Goal: Task Accomplishment & Management: Use online tool/utility

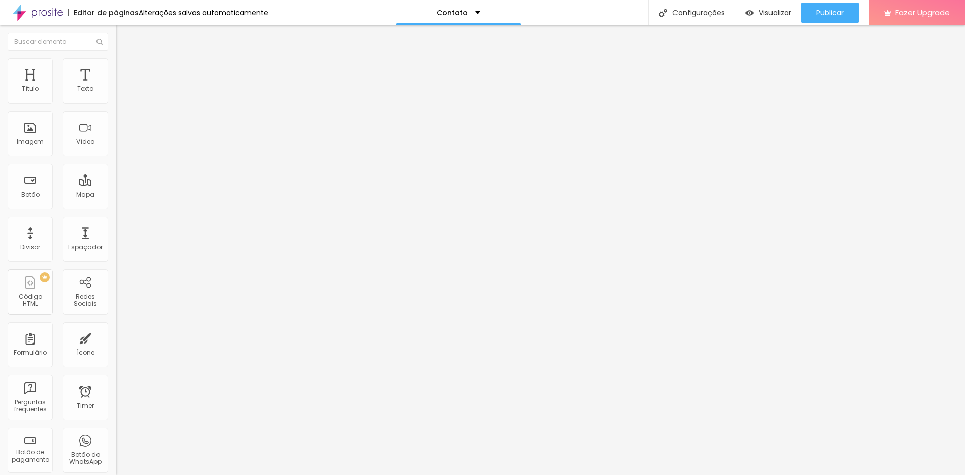
click at [116, 86] on span "Adicionar imagem" at bounding box center [148, 82] width 65 height 9
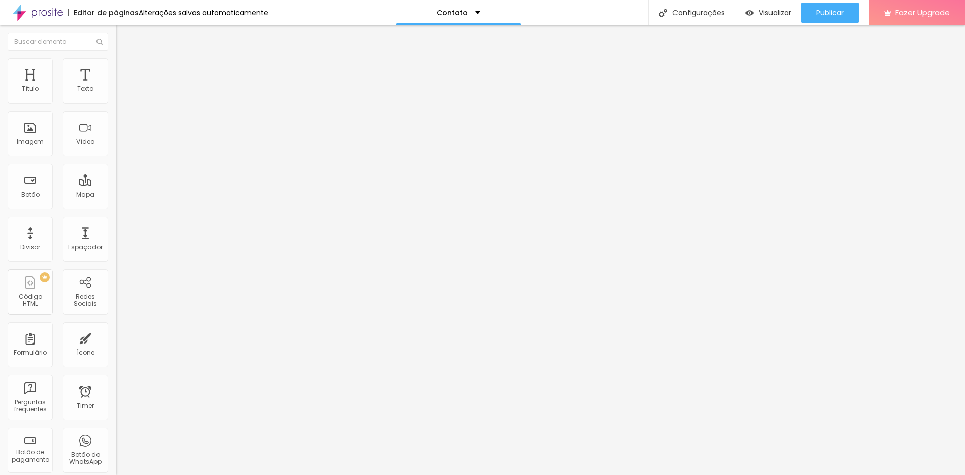
click at [116, 86] on span "Adicionar imagem" at bounding box center [148, 82] width 65 height 9
drag, startPoint x: 564, startPoint y: 152, endPoint x: 584, endPoint y: 164, distance: 23.7
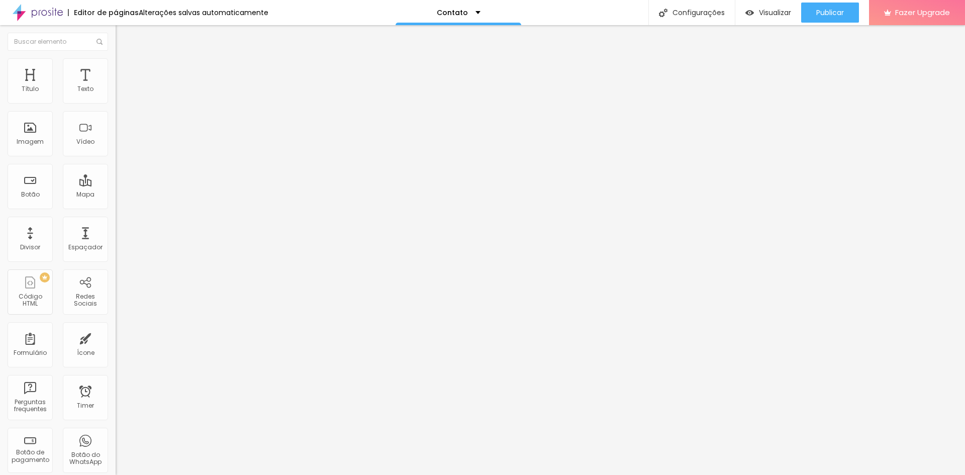
click at [116, 86] on span "Adicionar imagem" at bounding box center [148, 82] width 65 height 9
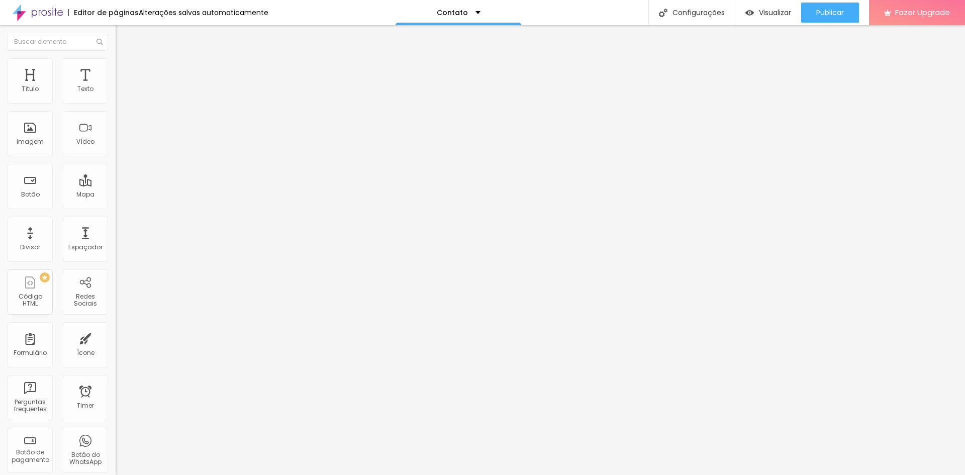
click at [116, 86] on span "Adicionar imagem" at bounding box center [148, 82] width 65 height 9
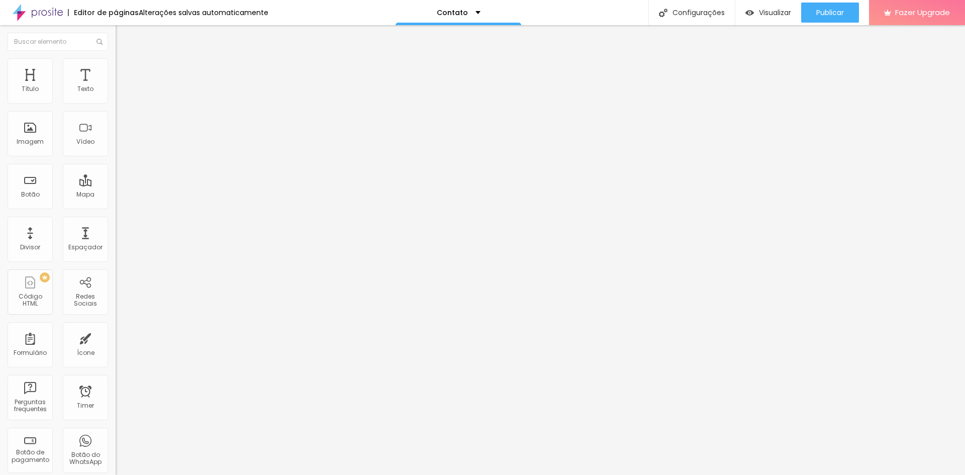
click at [116, 86] on span "Adicionar imagem" at bounding box center [148, 82] width 65 height 9
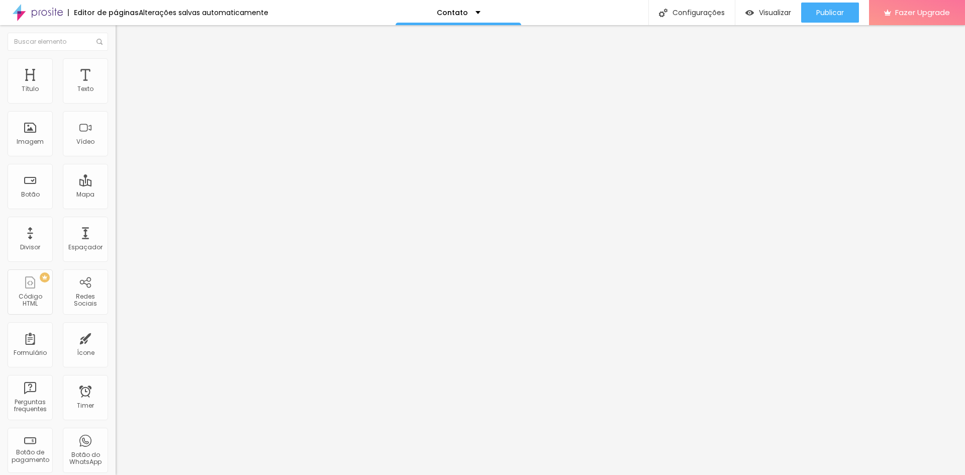
click at [116, 86] on span "Adicionar imagem" at bounding box center [148, 82] width 65 height 9
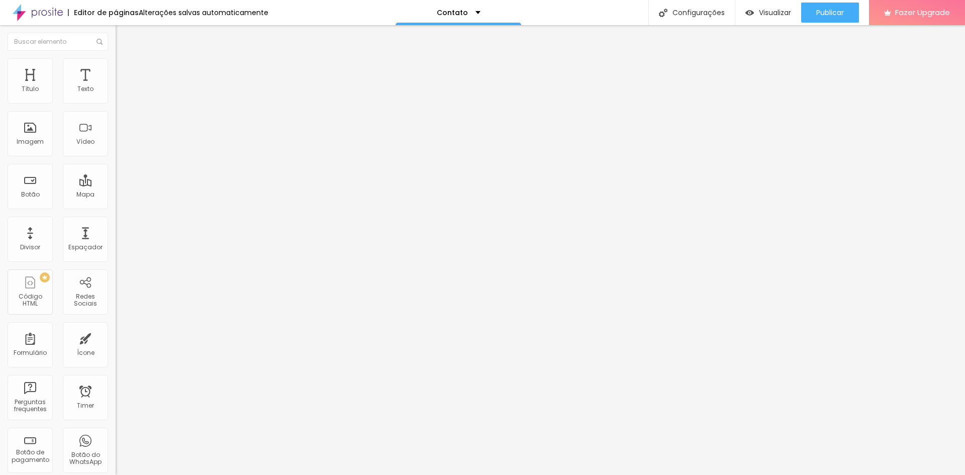
click at [116, 86] on span "Adicionar imagem" at bounding box center [148, 82] width 65 height 9
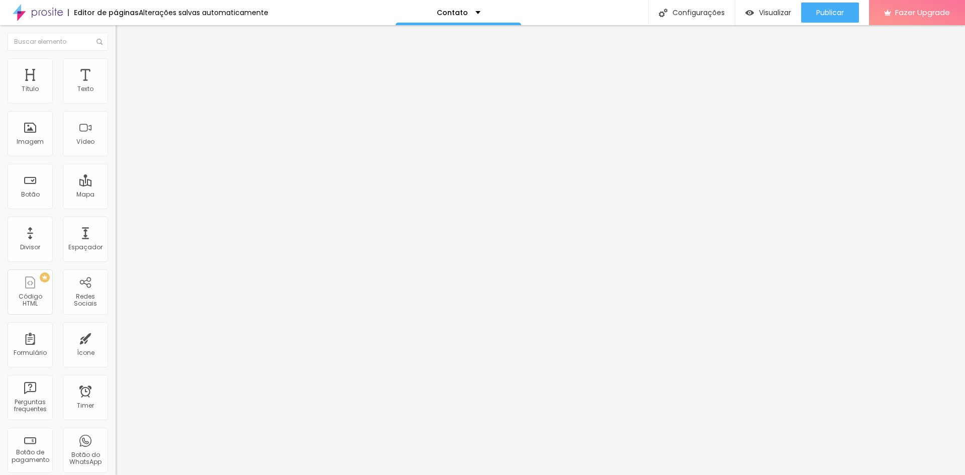
click at [120, 94] on icon "button" at bounding box center [123, 90] width 6 height 6
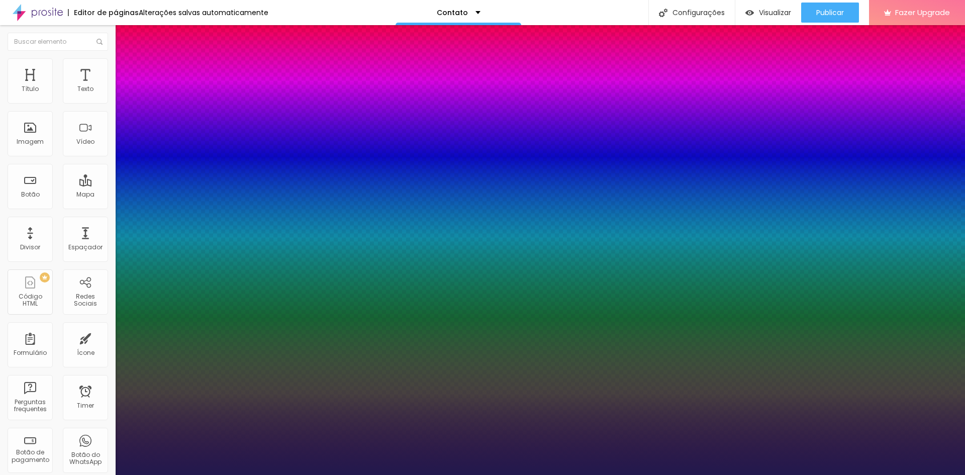
type input "1"
type input "8"
type input "1"
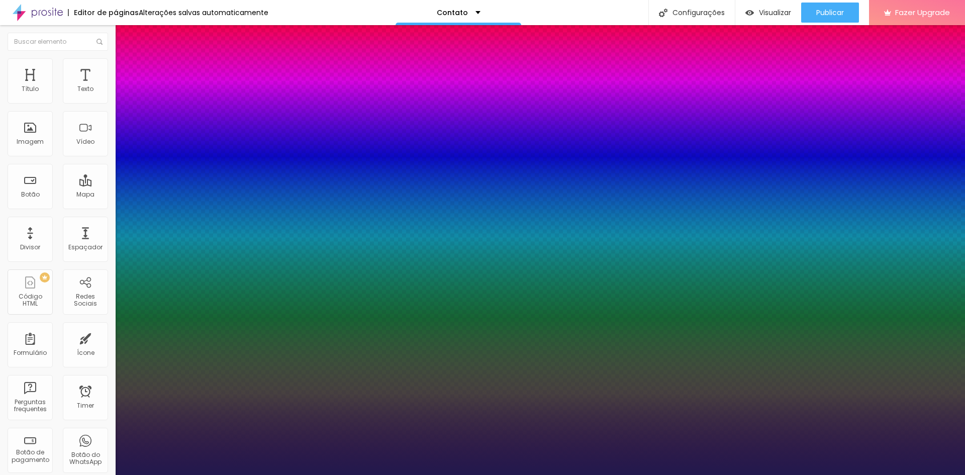
type input "1"
type input "18"
type input "1"
type input "18"
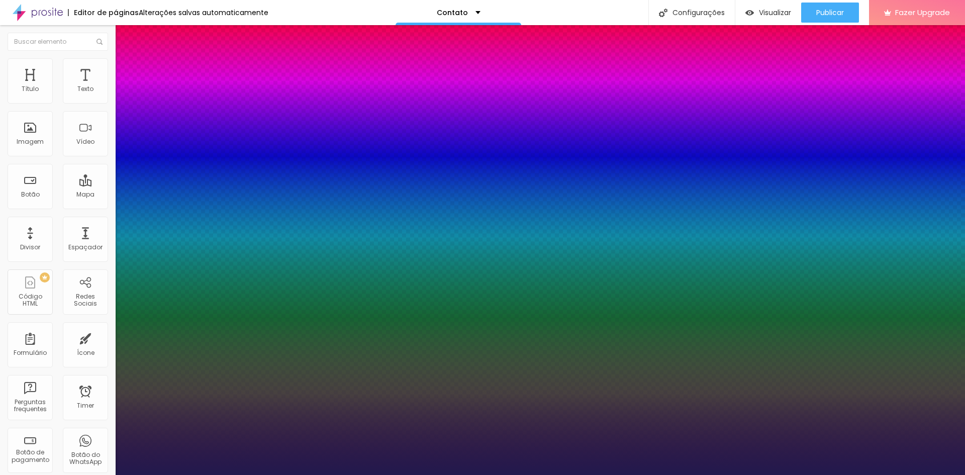
click at [609, 475] on div at bounding box center [482, 475] width 965 height 0
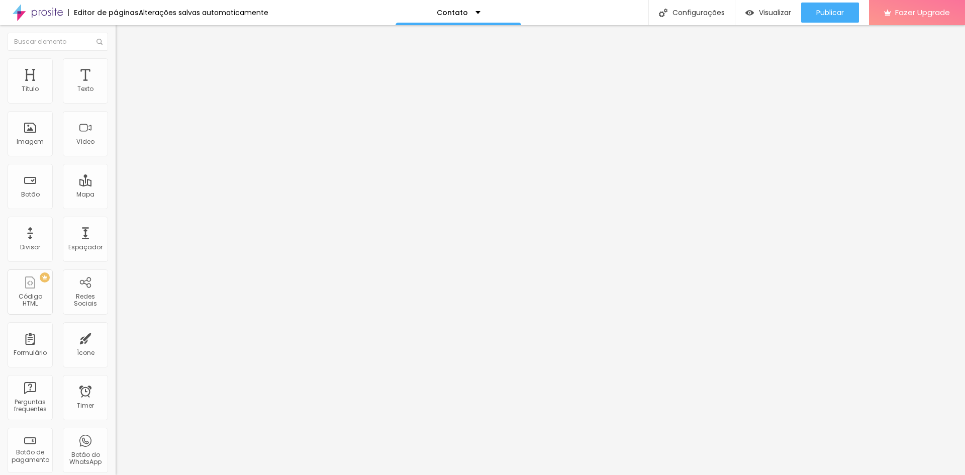
click at [120, 94] on icon "button" at bounding box center [123, 90] width 6 height 6
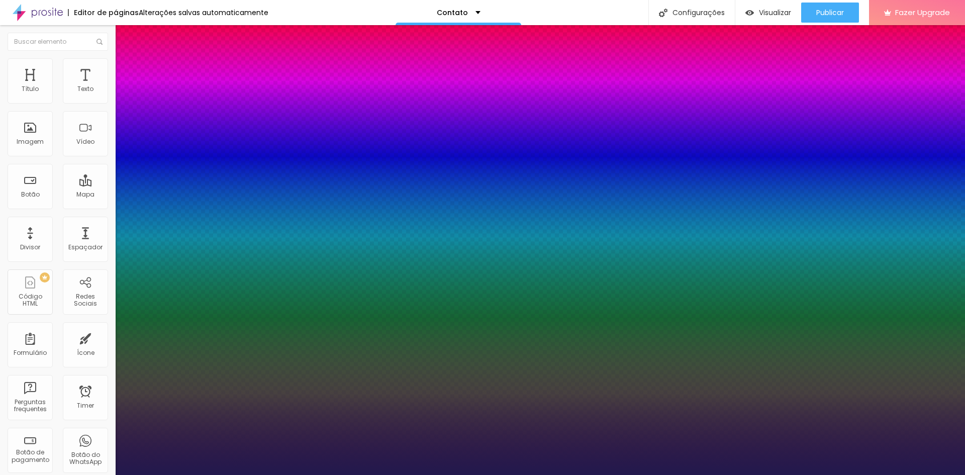
type input "1"
type input "14"
type input "1"
type input "15"
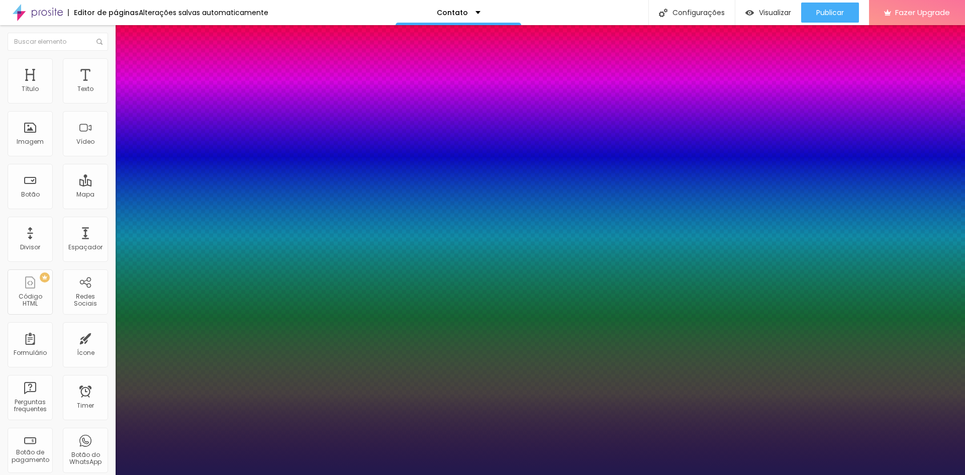
type input "15"
type input "1"
type input "16"
type input "1"
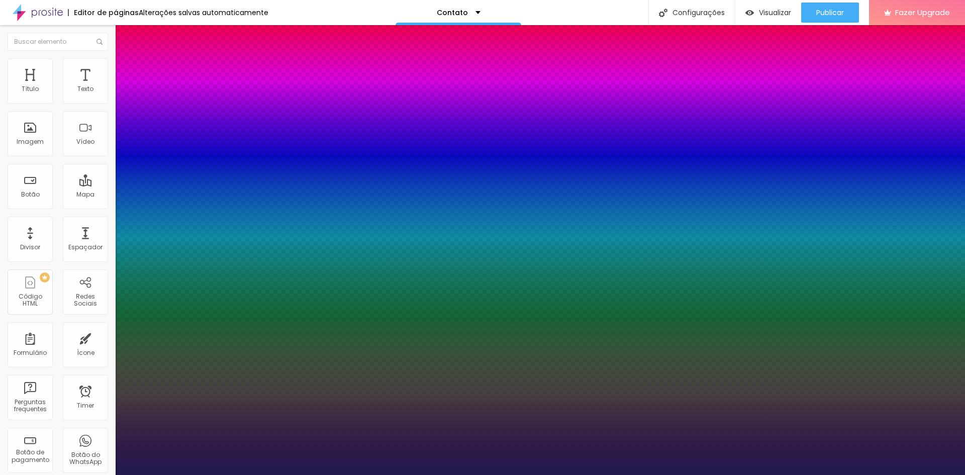
type input "18"
type input "1"
type input "19"
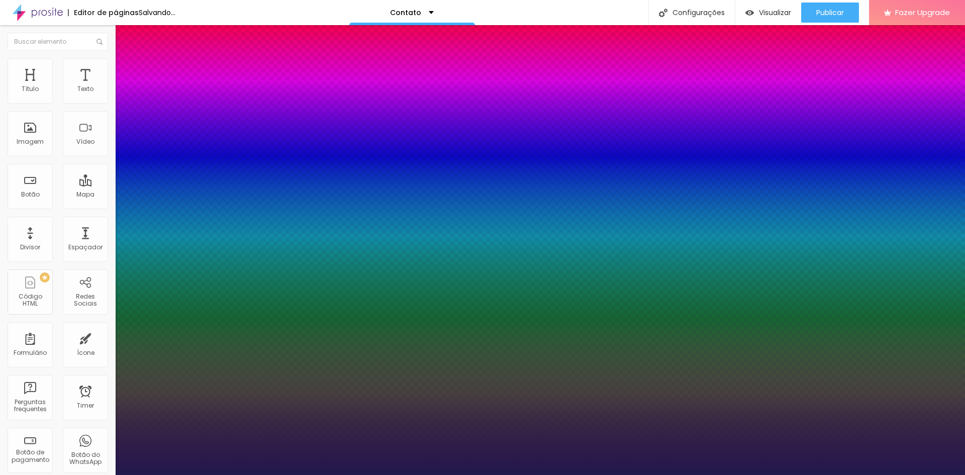
type input "1"
type input "18"
type input "1"
type input "17"
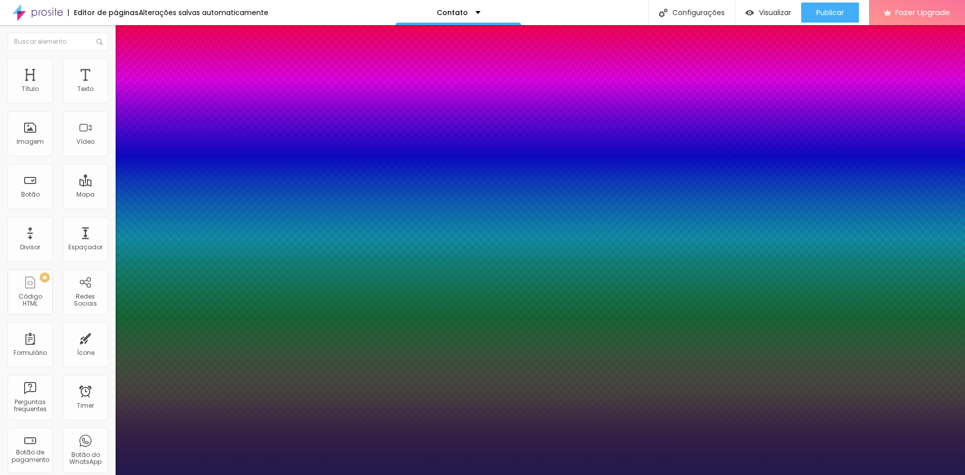
type input "17"
type input "1"
type input "18"
type input "1"
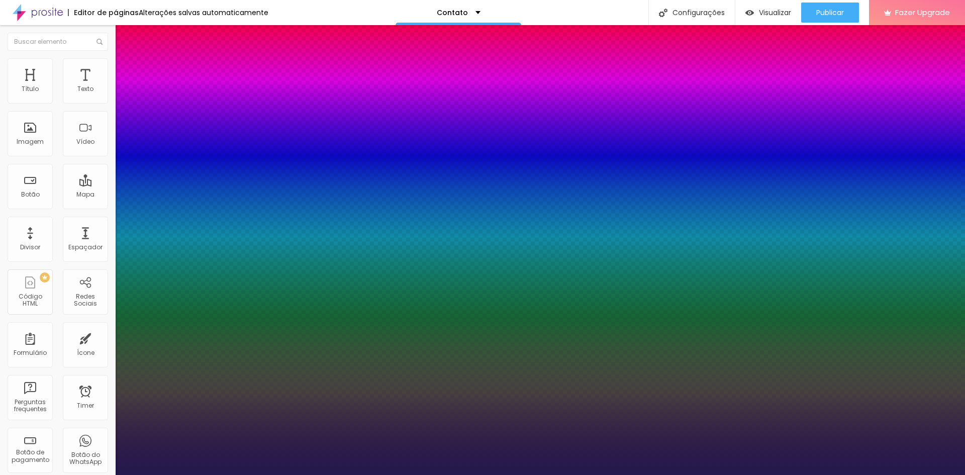
type input "18"
click at [171, 475] on div at bounding box center [482, 475] width 965 height 0
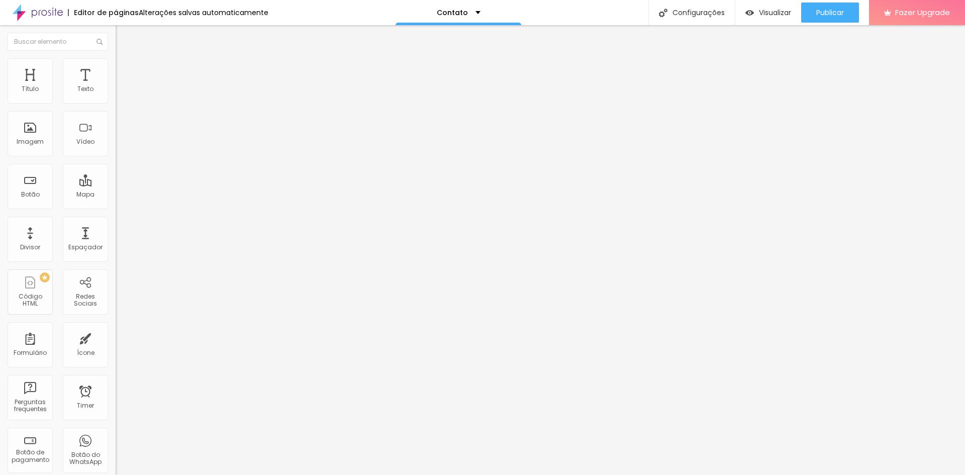
drag, startPoint x: 53, startPoint y: 270, endPoint x: -15, endPoint y: 267, distance: 67.9
click at [0, 267] on html "Editor de páginas Alterações salvas automaticamente Contato Configurações Confi…" at bounding box center [482, 237] width 965 height 475
paste input "www.caterilarsale.com/?cat4"
type input "https://www.caterilarsale.com/?cat4"
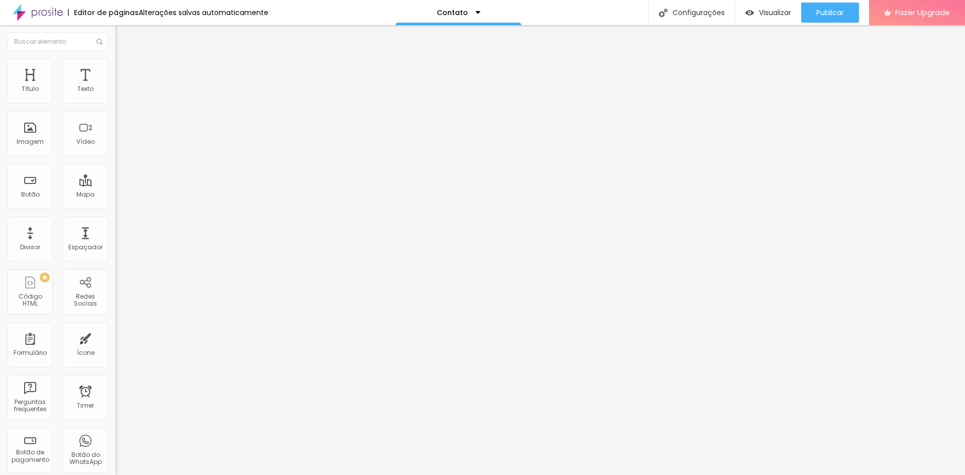
click at [116, 225] on div at bounding box center [174, 222] width 116 height 6
click at [116, 329] on div "Editar Imagem Conteúdo Estilo Avançado Trocar imagem Descrição da imagem (Alt) …" at bounding box center [174, 250] width 116 height 450
drag, startPoint x: 45, startPoint y: 272, endPoint x: -23, endPoint y: 264, distance: 68.3
click at [0, 264] on html "Editor de páginas Alterações salvas automaticamente Contato Configurações Confi…" at bounding box center [482, 237] width 965 height 475
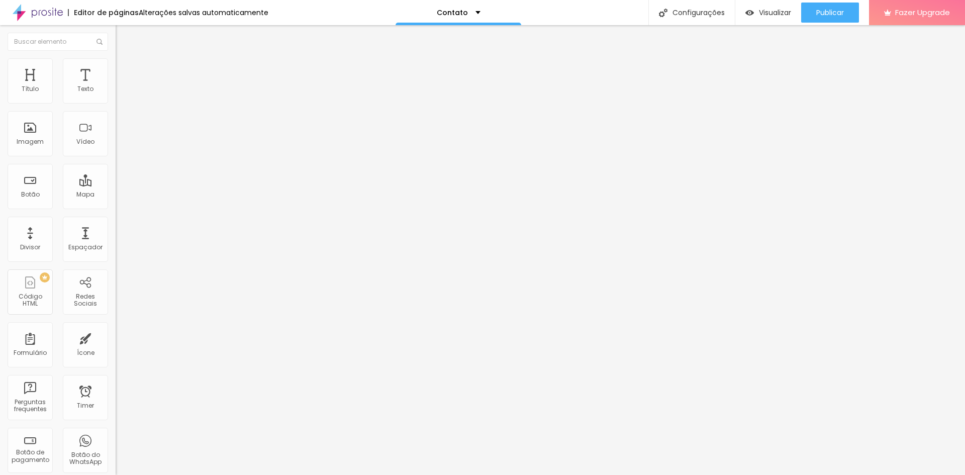
paste input "www.caterilarsale.com/?cat5"
type input "https://www.caterilarsale.com/?cat5"
click at [116, 224] on img at bounding box center [118, 221] width 5 height 5
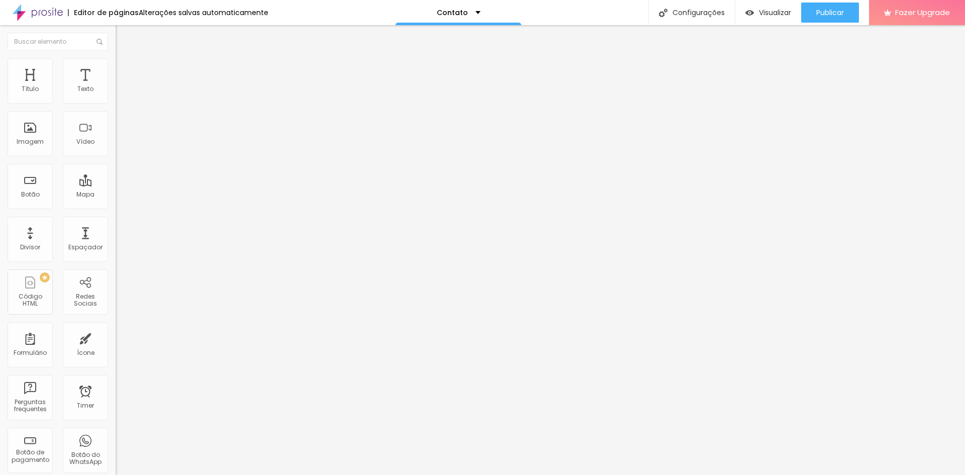
click at [116, 326] on div "Editar Imagem Conteúdo Estilo Avançado Trocar imagem Descrição da imagem (Alt) …" at bounding box center [174, 250] width 116 height 450
click at [116, 230] on div "Abrir em uma nova aba" at bounding box center [174, 227] width 116 height 5
drag, startPoint x: 51, startPoint y: 271, endPoint x: -11, endPoint y: 270, distance: 62.3
click at [0, 270] on html "Editor de páginas Alterações salvas automaticamente Contato Configurações Confi…" at bounding box center [482, 237] width 965 height 475
paste input "www.caterilarsale.com/?cat6"
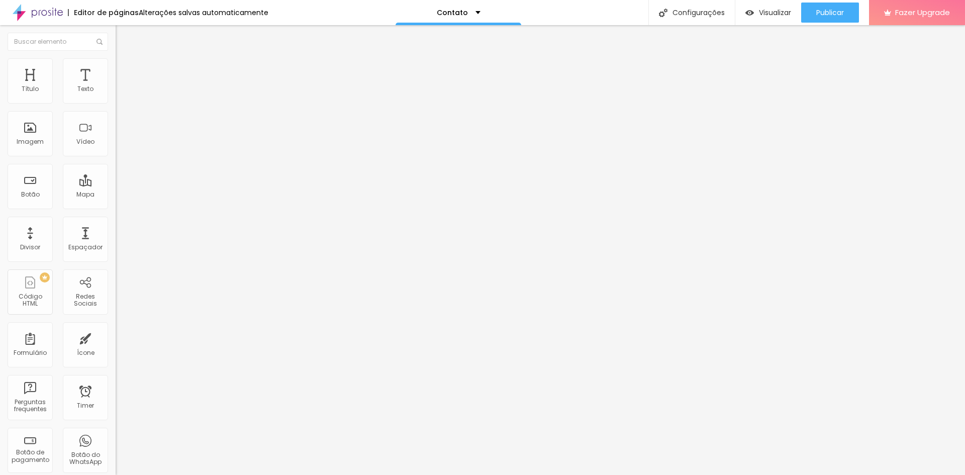
scroll to position [0, 21]
type input "https://www.caterilarsale.com/?cat6"
click at [116, 320] on div "Editar Imagem Conteúdo Estilo Avançado Trocar imagem Descrição da imagem (Alt) …" at bounding box center [174, 250] width 116 height 450
click at [116, 230] on div "Abrir em uma nova aba" at bounding box center [174, 227] width 116 height 5
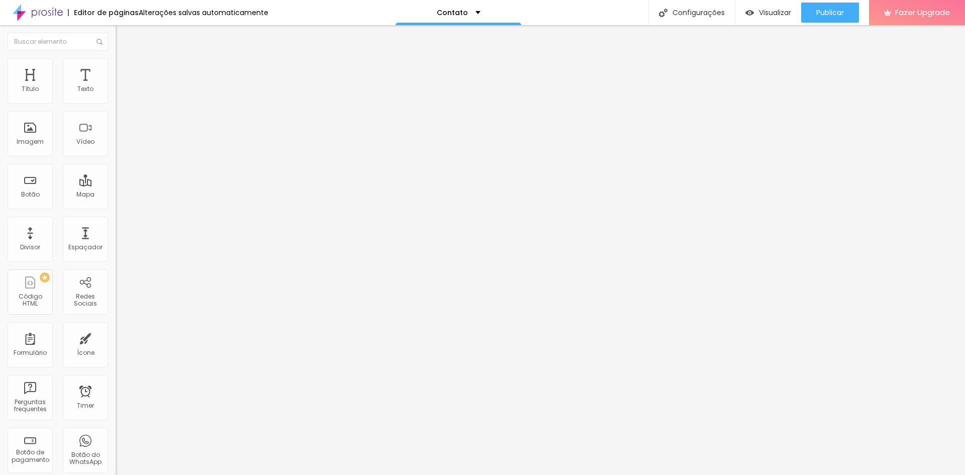
drag, startPoint x: 51, startPoint y: 269, endPoint x: 2, endPoint y: 266, distance: 48.9
click at [116, 224] on div "Trocar imagem Descrição da imagem (Alt) Alinhamento Proporção Original Cinema 1…" at bounding box center [174, 150] width 116 height 145
paste input "www.caterilarsale.com/?cat7"
type input "https://www.caterilarsale.com/?cat7"
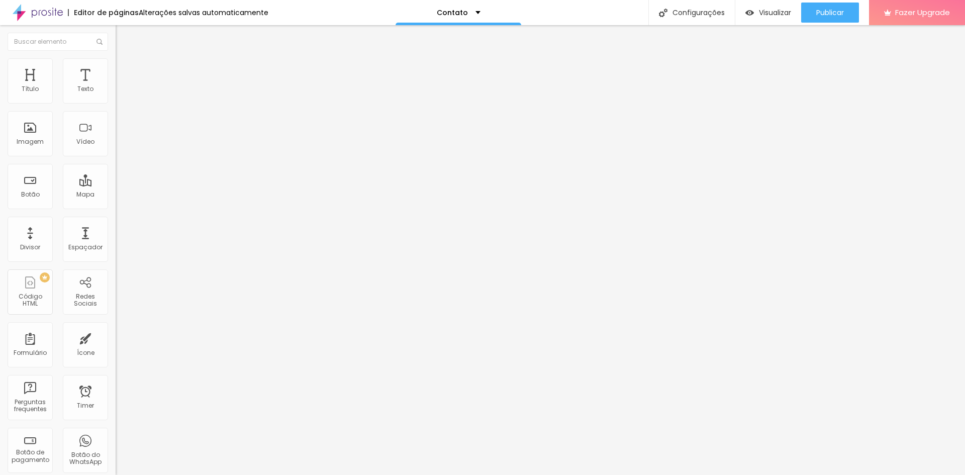
click at [116, 340] on div "Editar Imagem Conteúdo Estilo Avançado Trocar imagem Descrição da imagem (Alt) …" at bounding box center [174, 250] width 116 height 450
click at [116, 230] on div "Abrir em uma nova aba" at bounding box center [174, 227] width 116 height 5
drag, startPoint x: 51, startPoint y: 273, endPoint x: -12, endPoint y: 261, distance: 63.4
click at [0, 261] on html "Editor de páginas Alterações salvas automaticamente Contato Configurações Confi…" at bounding box center [482, 237] width 965 height 475
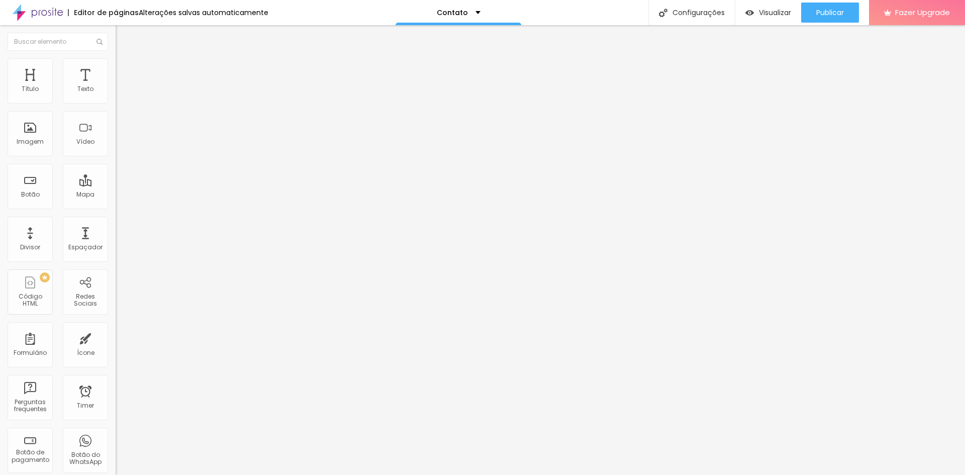
paste input "www.caterilarsale.com/?cat8"
type input "https://www.caterilarsale.com/?cat8"
click at [116, 316] on div "Editar Imagem Conteúdo Estilo Avançado Trocar imagem Descrição da imagem (Alt) …" at bounding box center [174, 250] width 116 height 450
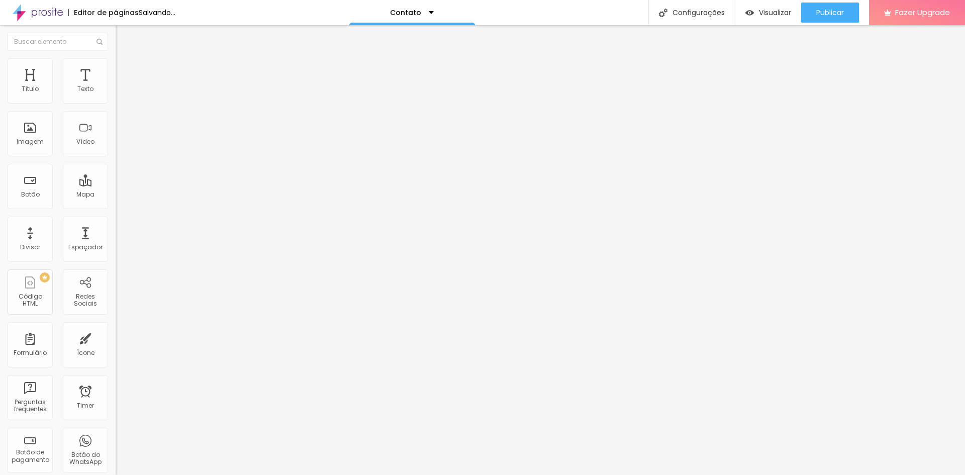
click at [116, 230] on div "Abrir em uma nova aba" at bounding box center [174, 227] width 116 height 5
drag, startPoint x: 55, startPoint y: 269, endPoint x: -21, endPoint y: 262, distance: 76.2
click at [0, 262] on html "Editor de páginas Alterações salvas automaticamente Contato Configurações Confi…" at bounding box center [482, 237] width 965 height 475
paste input "www.caterilarsale.com/?cat9"
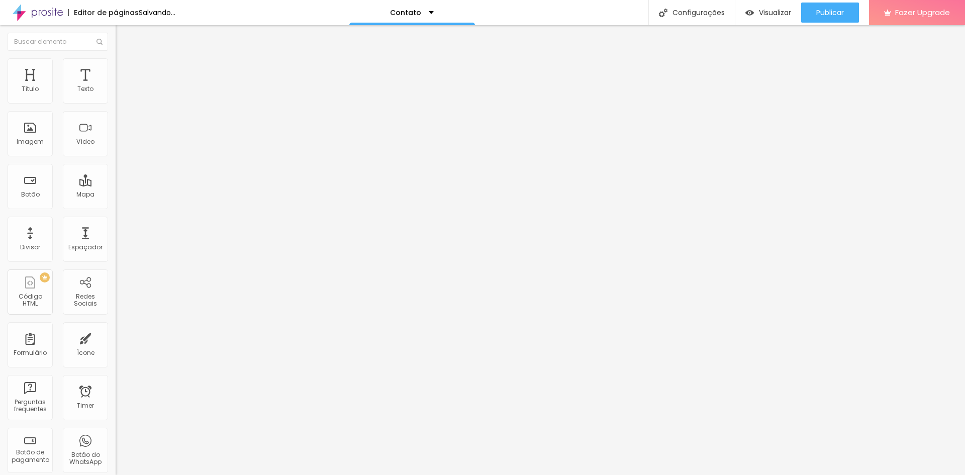
type input "https://www.caterilarsale.com/?cat9"
click at [116, 327] on div "Editar Imagem Conteúdo Estilo Avançado Trocar imagem Descrição da imagem (Alt) …" at bounding box center [174, 250] width 116 height 450
click at [116, 230] on div "URL https:// Abrir em uma nova aba" at bounding box center [174, 210] width 116 height 40
click at [116, 230] on div "Abrir em uma nova aba" at bounding box center [174, 227] width 116 height 5
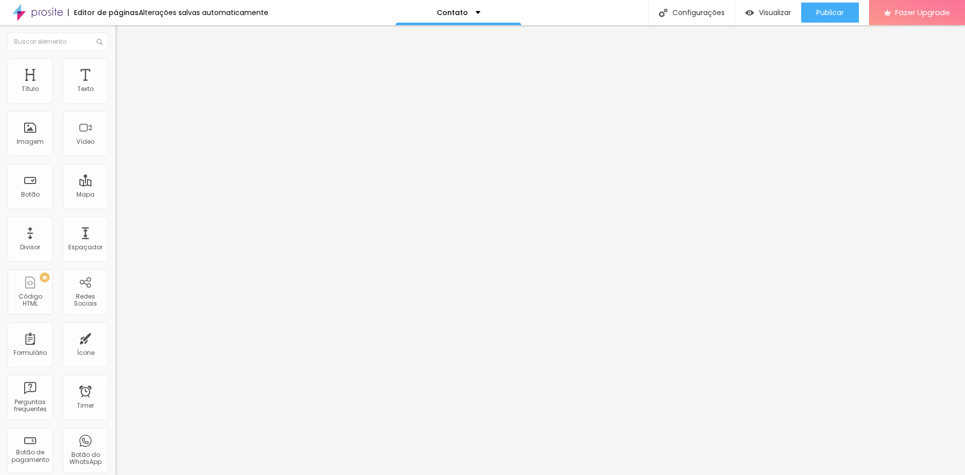
drag, startPoint x: 41, startPoint y: 272, endPoint x: -38, endPoint y: 254, distance: 81.1
click at [0, 254] on html "Editor de páginas Alterações salvas automaticamente Contato Configurações Confi…" at bounding box center [482, 237] width 965 height 475
paste input "www.caterilarsale.com/?cat10"
type input "https://www.caterilarsale.com/?cat10"
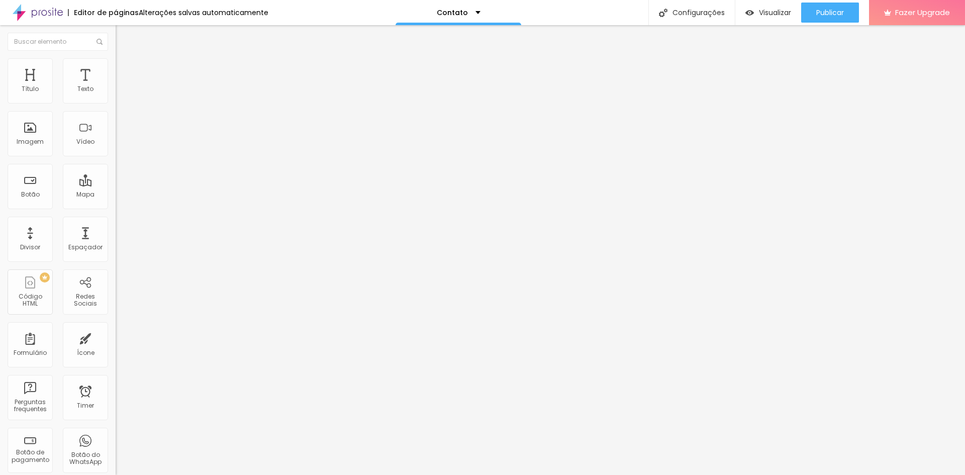
scroll to position [0, 0]
click at [116, 331] on div "Editar Imagem Conteúdo Estilo Avançado Trocar imagem Descrição da imagem (Alt) …" at bounding box center [174, 250] width 116 height 450
click at [116, 230] on div "Abrir em uma nova aba" at bounding box center [174, 227] width 116 height 5
drag, startPoint x: 50, startPoint y: 268, endPoint x: -28, endPoint y: 259, distance: 78.9
click at [0, 259] on html "Editor de páginas Alterações salvas automaticamente Contato Configurações Confi…" at bounding box center [482, 237] width 965 height 475
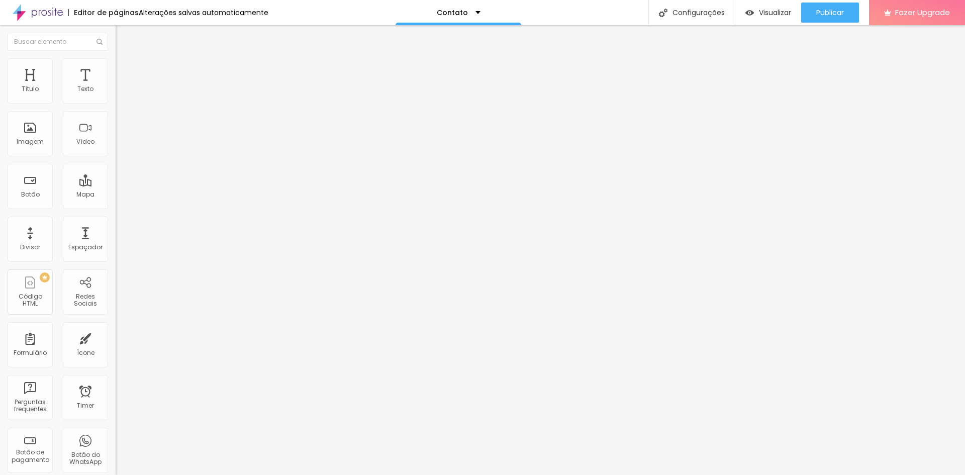
paste input "www.caterilarsale.com/?cat11"
type input "https://www.caterilarsale.com/?cat11"
click at [116, 329] on div "Editar Imagem Conteúdo Estilo Avançado Trocar imagem Descrição da imagem (Alt) …" at bounding box center [174, 250] width 116 height 450
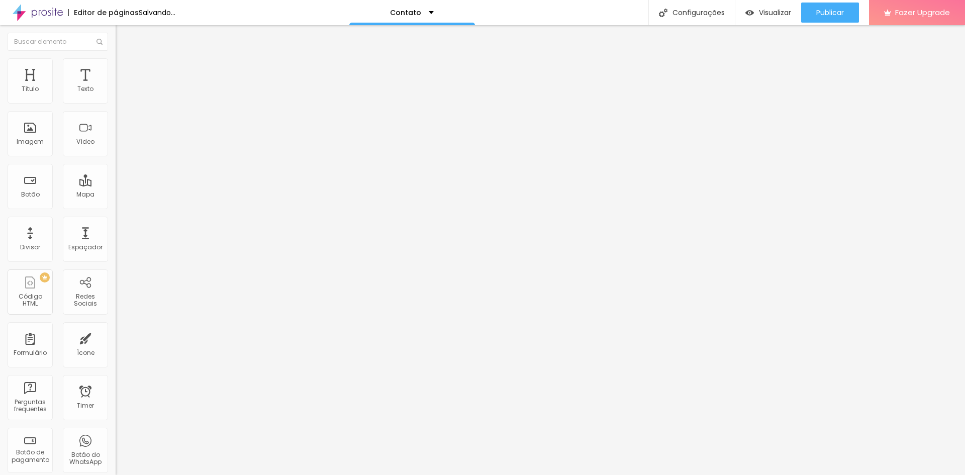
click at [116, 328] on div "Editar Imagem Conteúdo Estilo Avançado Trocar imagem Descrição da imagem (Alt) …" at bounding box center [174, 250] width 116 height 450
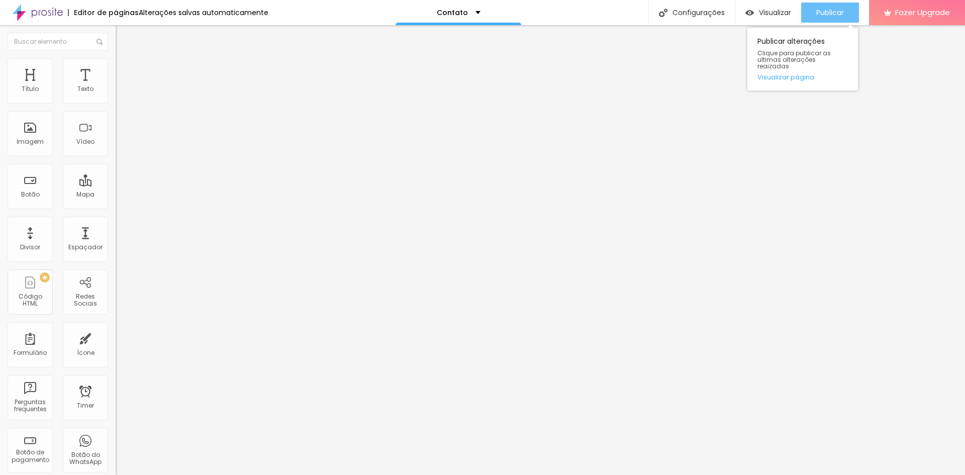
click at [848, 10] on button "Publicar" at bounding box center [830, 13] width 58 height 20
click at [786, 74] on link "Visualizar página" at bounding box center [803, 77] width 90 height 7
click at [820, 17] on span "Publicar" at bounding box center [830, 13] width 28 height 8
click at [796, 74] on link "Visualizar página" at bounding box center [803, 77] width 90 height 7
click at [840, 14] on span "Publicar" at bounding box center [830, 13] width 28 height 8
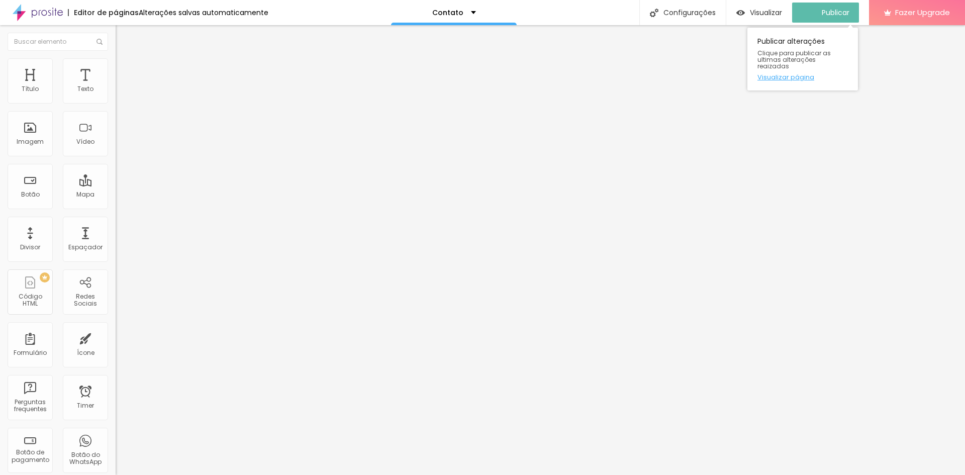
click at [801, 74] on link "Visualizar página" at bounding box center [803, 77] width 90 height 7
click at [804, 4] on button "Publicar" at bounding box center [830, 13] width 58 height 20
click at [812, 11] on button "Publicar" at bounding box center [830, 13] width 58 height 20
click at [805, 74] on link "Visualizar página" at bounding box center [803, 77] width 90 height 7
click at [116, 149] on button "button" at bounding box center [123, 143] width 14 height 11
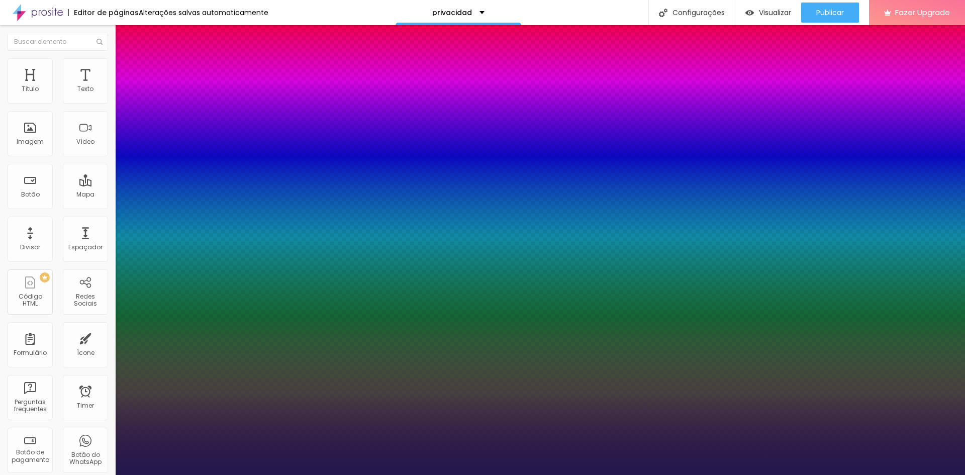
type input "1"
type input "18"
type input "1"
type input "22"
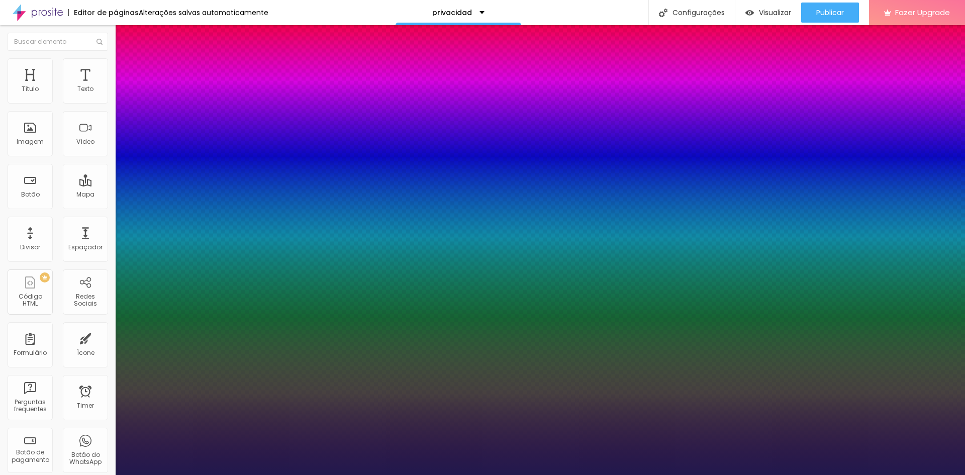
type input "22"
type input "1"
type input "26"
type input "1"
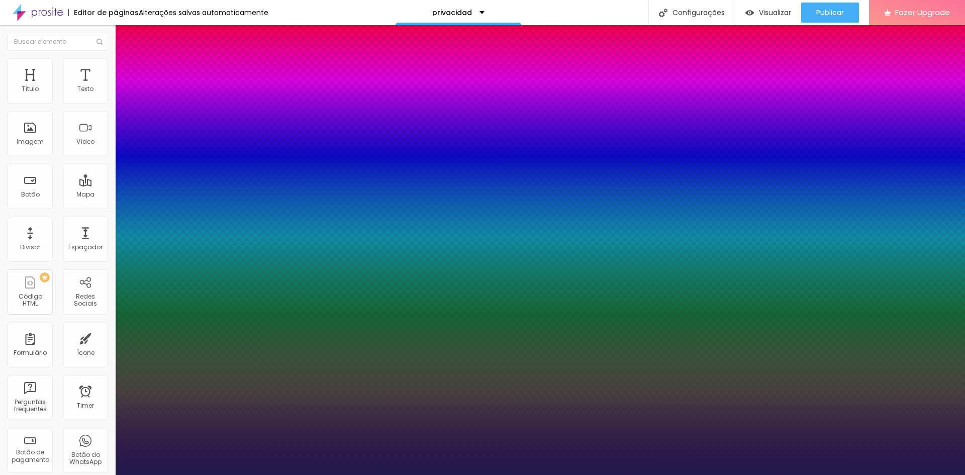
type input "29"
type input "1"
type input "35"
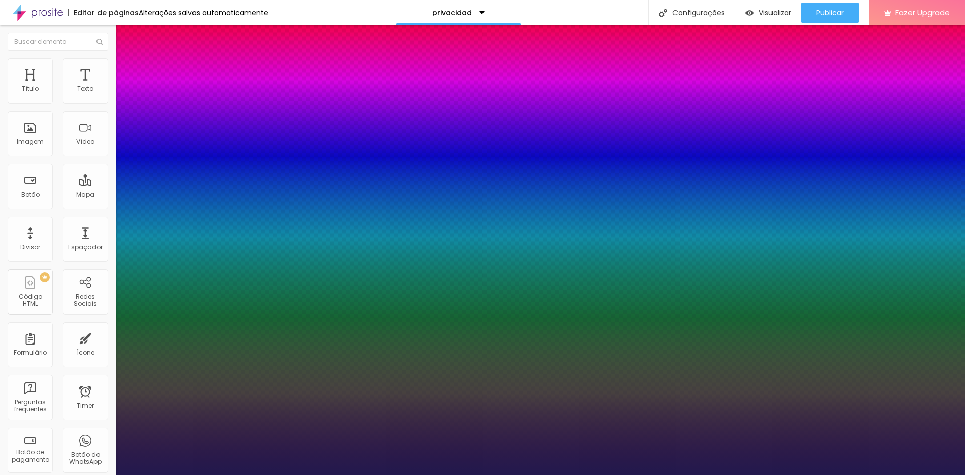
type input "1"
type input "38"
type input "1"
type input "41"
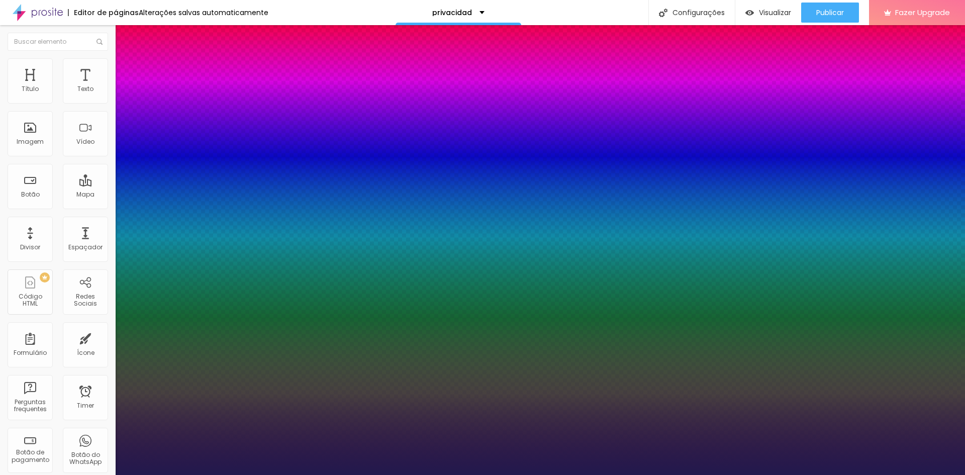
type input "41"
type input "1"
type input "44"
type input "1"
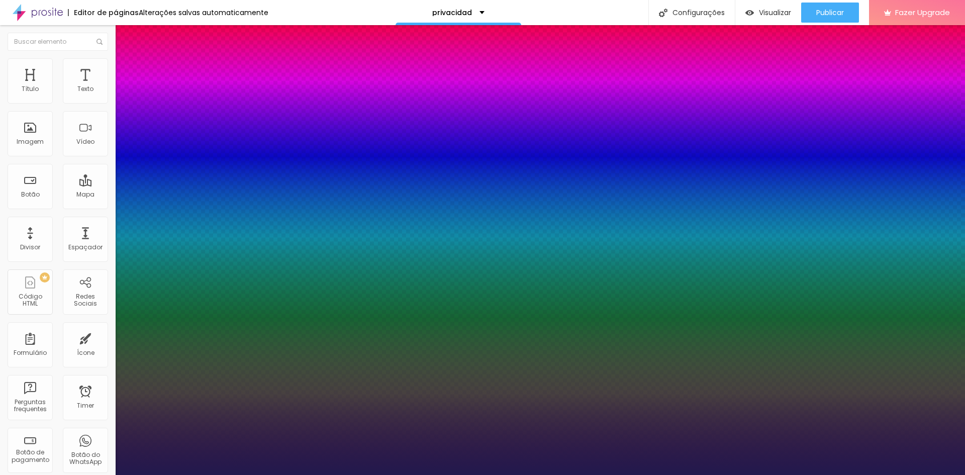
type input "48"
type input "1"
type input "50"
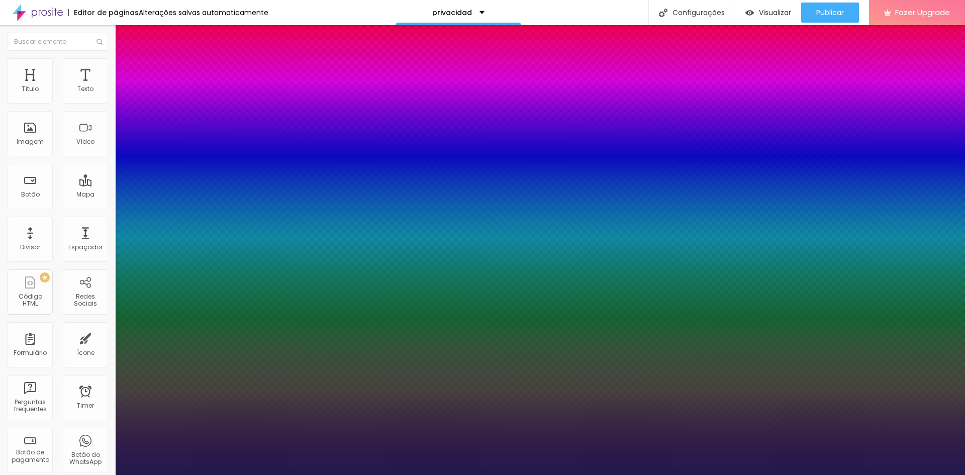
type input "1"
type input "51"
type input "1"
type input "52"
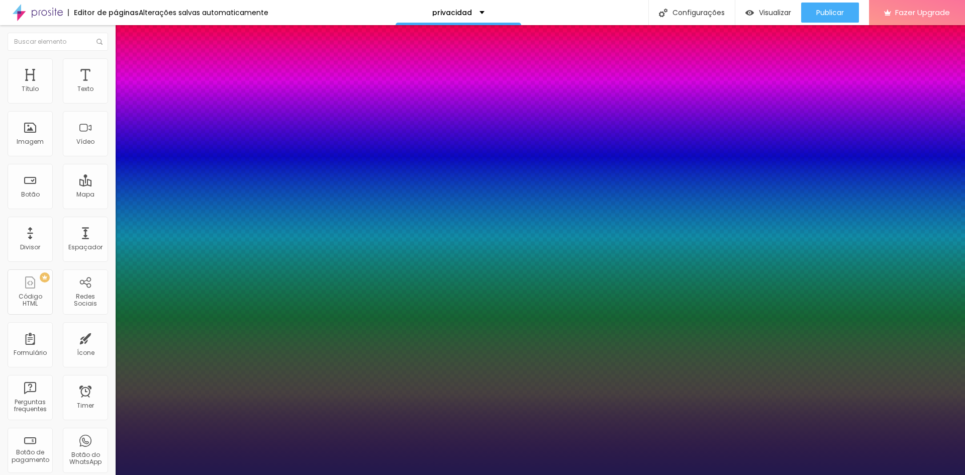
type input "52"
type input "1"
type input "53"
type input "1"
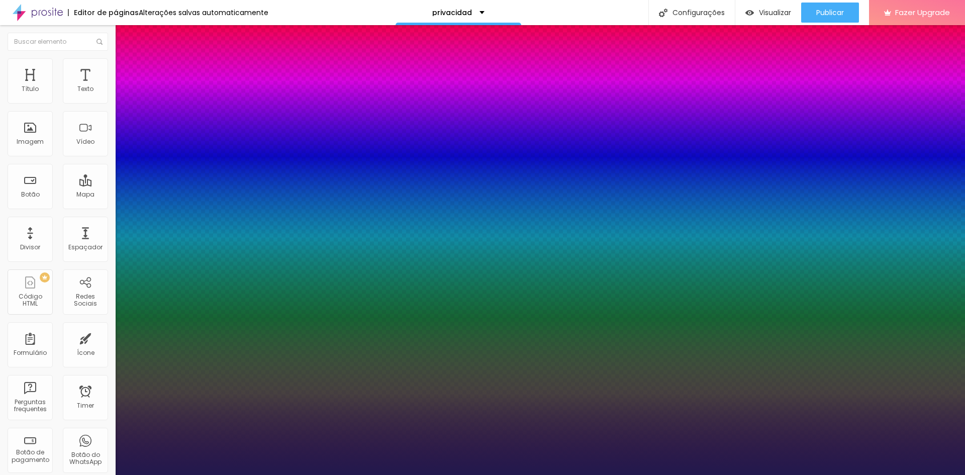
type input "55"
type input "1"
type input "57"
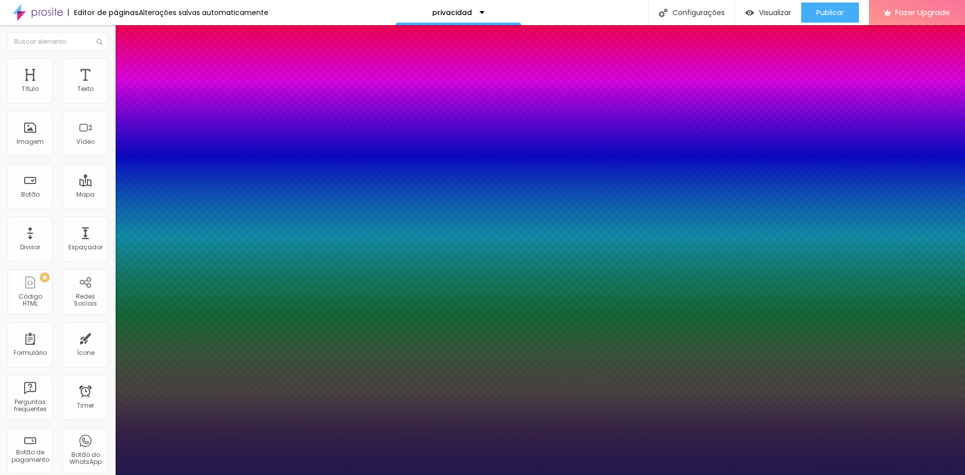
type input "1"
type input "59"
type input "1"
type input "61"
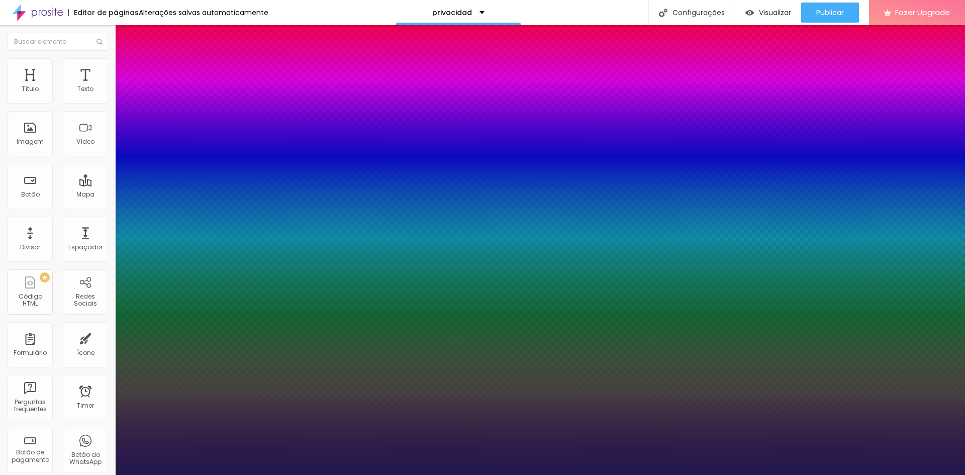
type input "61"
type input "1"
type input "60"
type input "1"
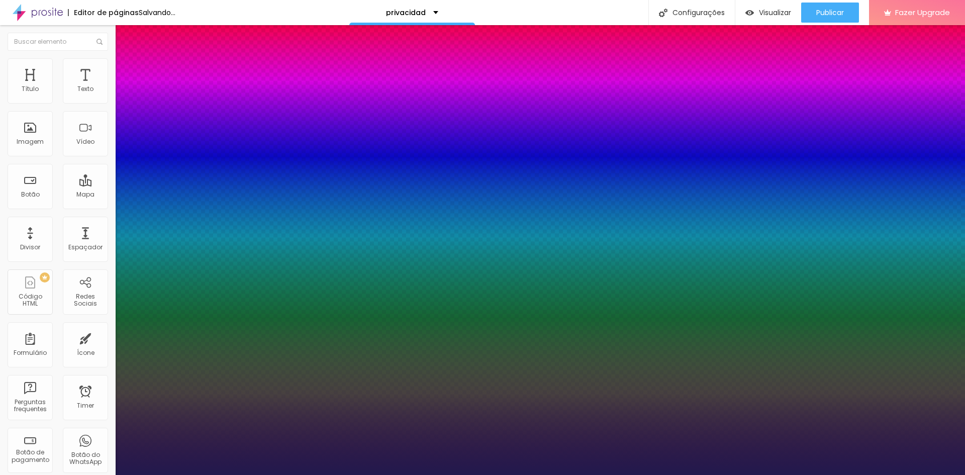
type input "59"
type input "1"
type input "57"
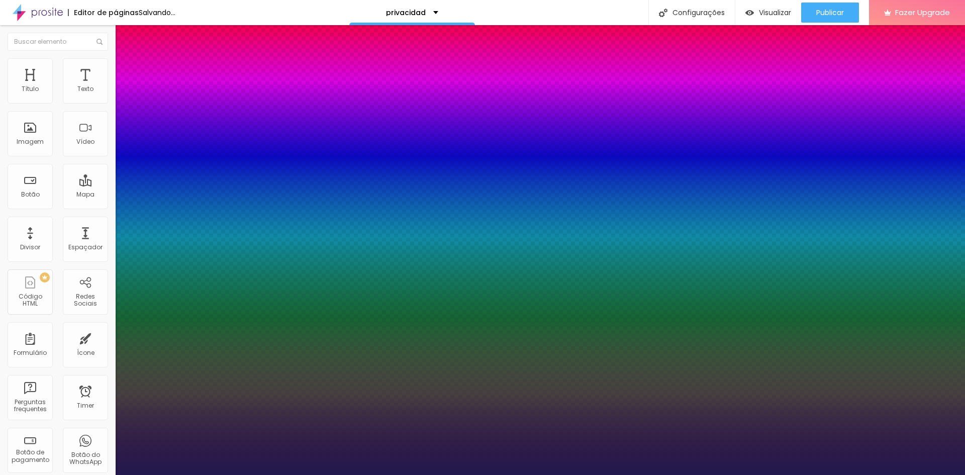
type input "1"
type input "56"
type input "1"
type input "55"
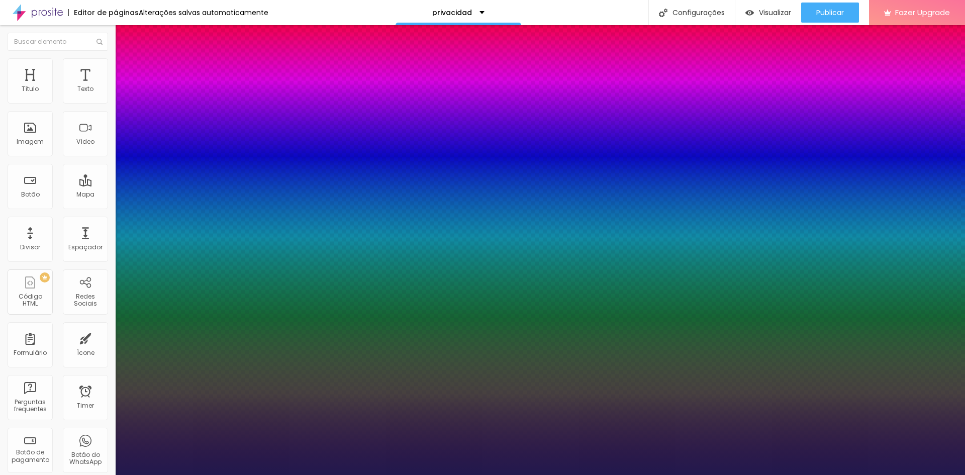
type input "55"
type input "1"
type input "54"
type input "1"
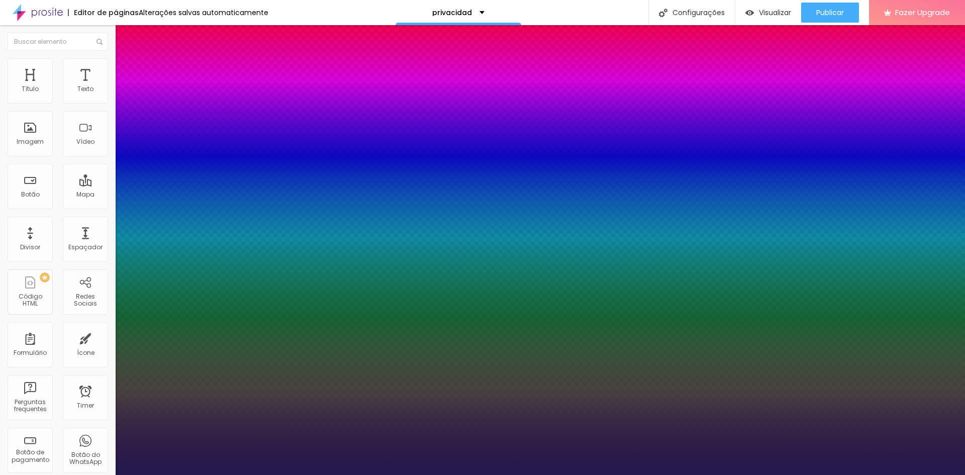
type input "53"
type input "1"
type input "52"
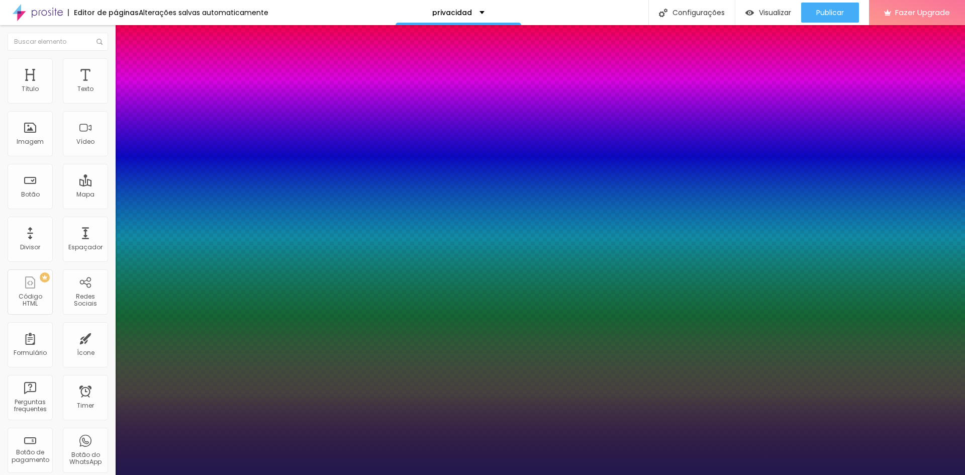
type input "1"
type input "51"
type input "1"
type input "50"
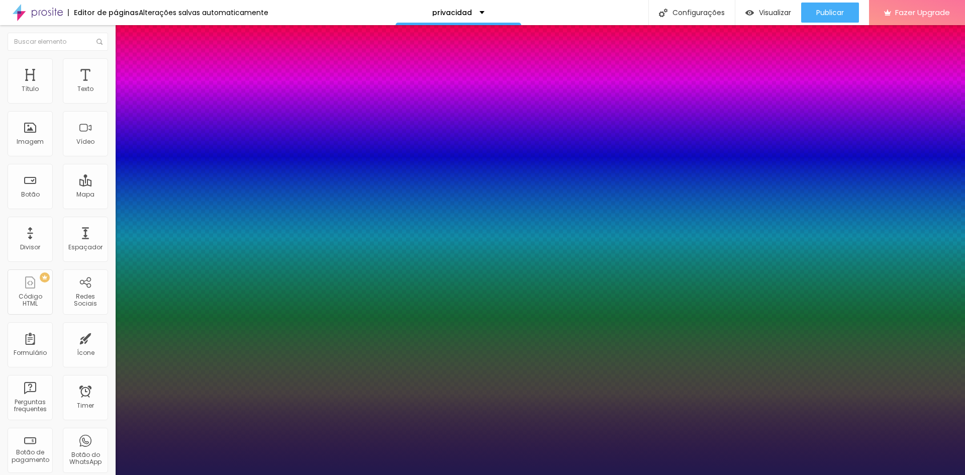
type input "50"
type input "1"
type input "49"
type input "1"
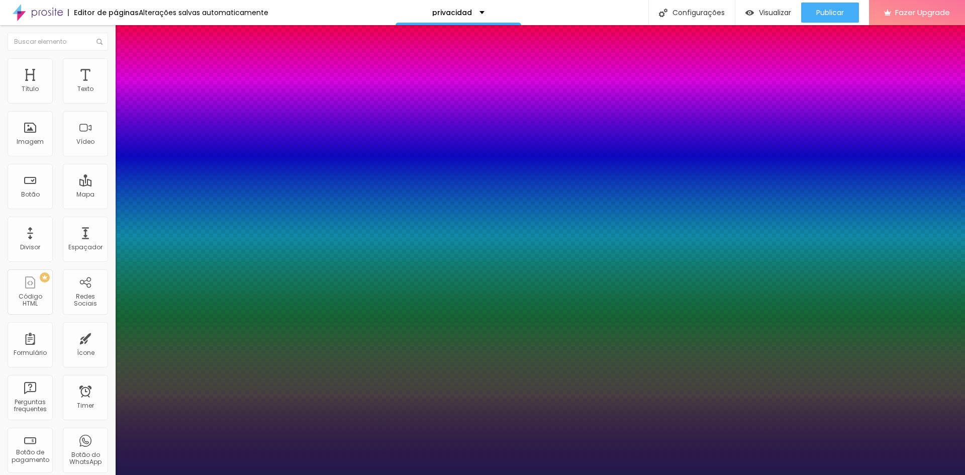
type input "48"
type input "1"
type input "47"
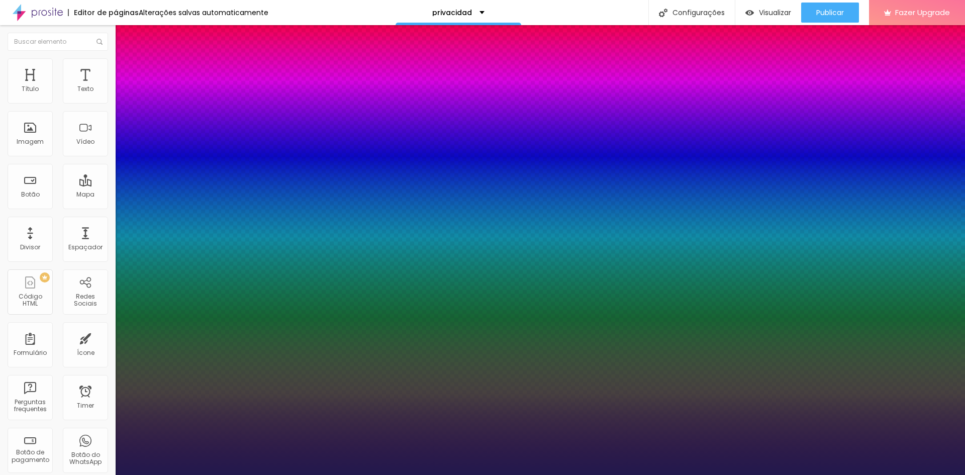
type input "1"
type input "46"
type input "1"
type input "45"
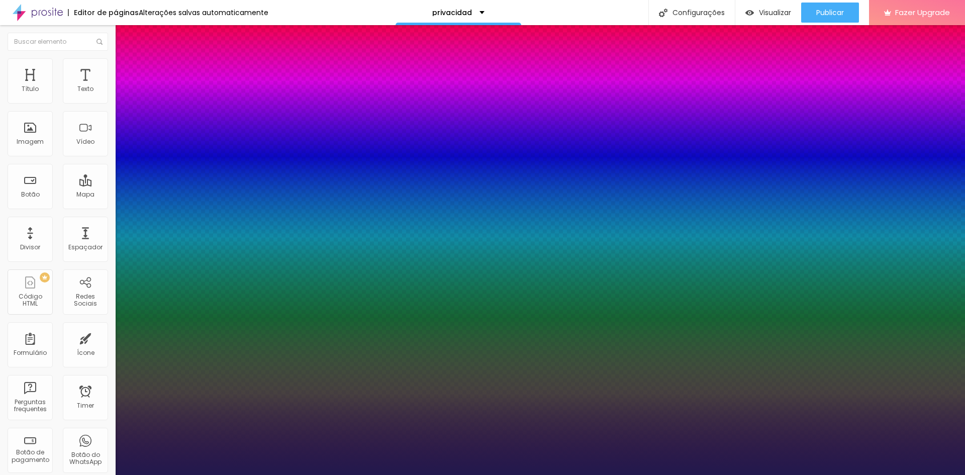
type input "45"
type input "1"
type input "44"
type input "1"
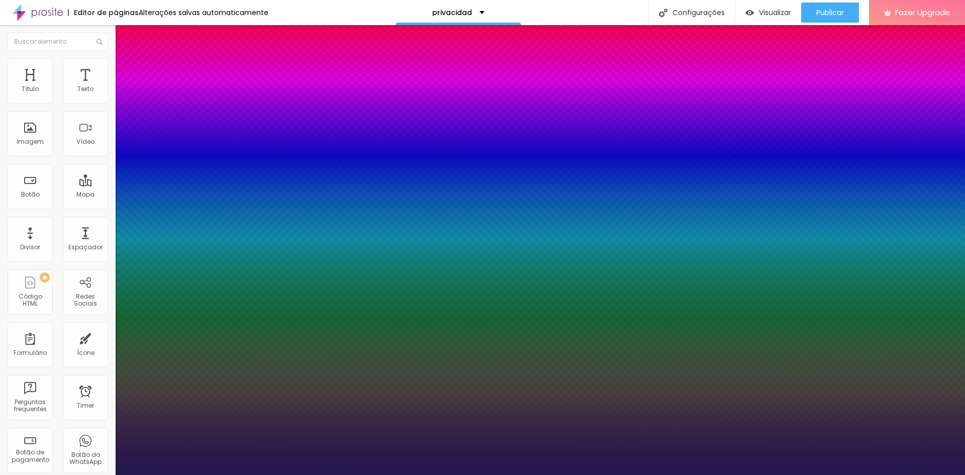
type input "43"
type input "1"
type input "42"
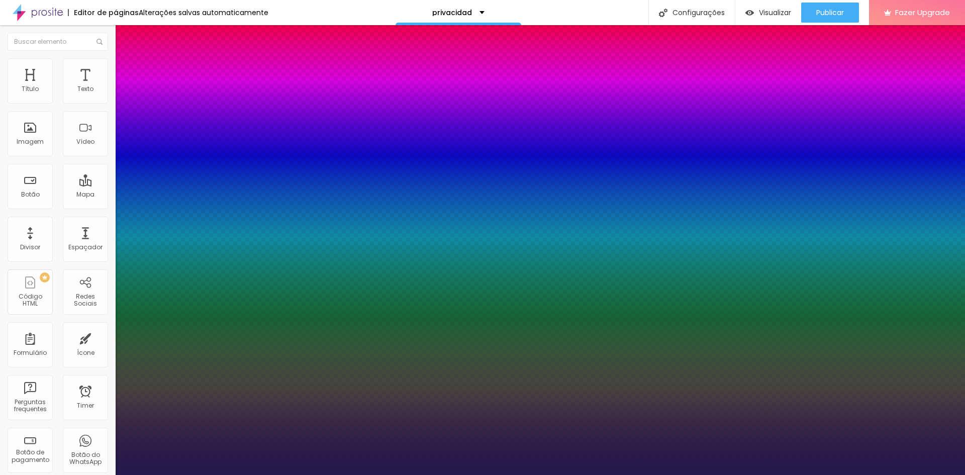
type input "1"
type input "41"
type input "1"
type input "40"
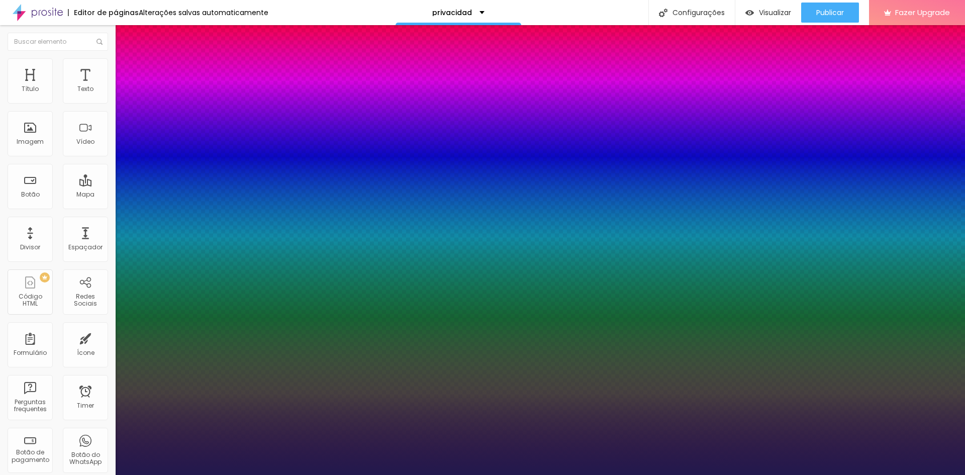
type input "40"
type input "1"
type input "39"
type input "1"
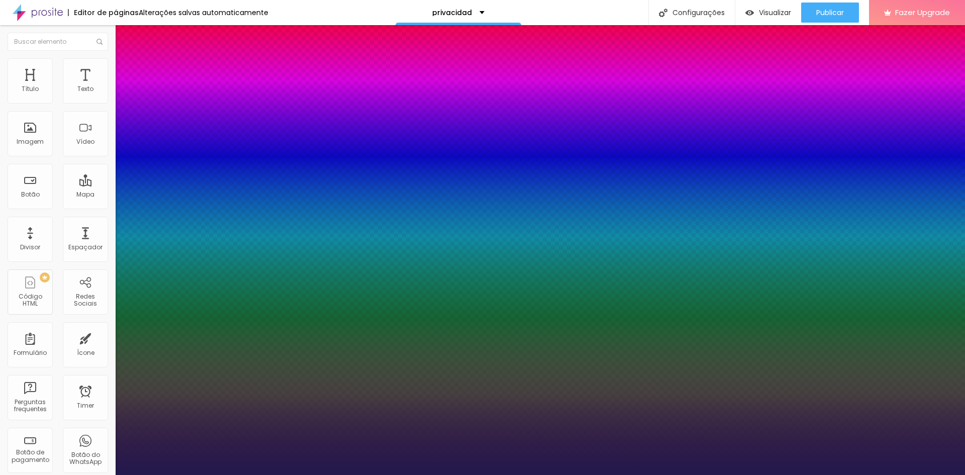
type input "38"
type input "1"
type input "37"
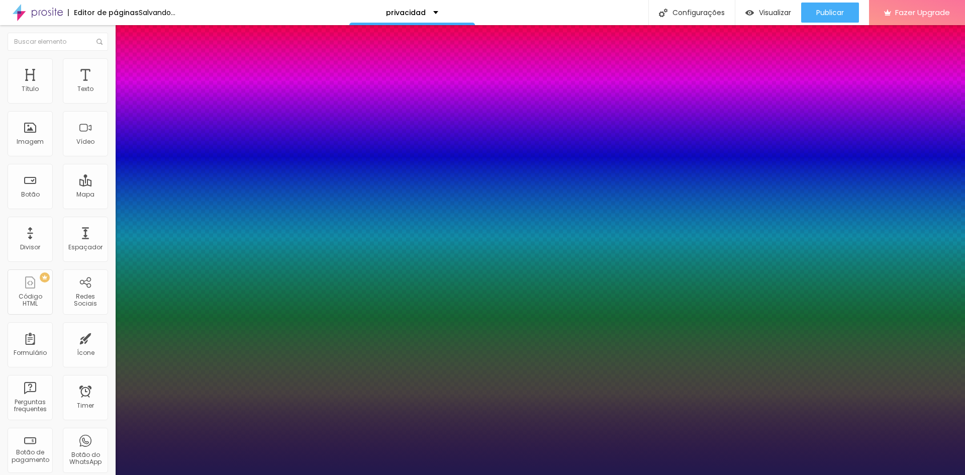
type input "1"
type input "36"
type input "1"
drag, startPoint x: 135, startPoint y: 283, endPoint x: 151, endPoint y: 287, distance: 16.7
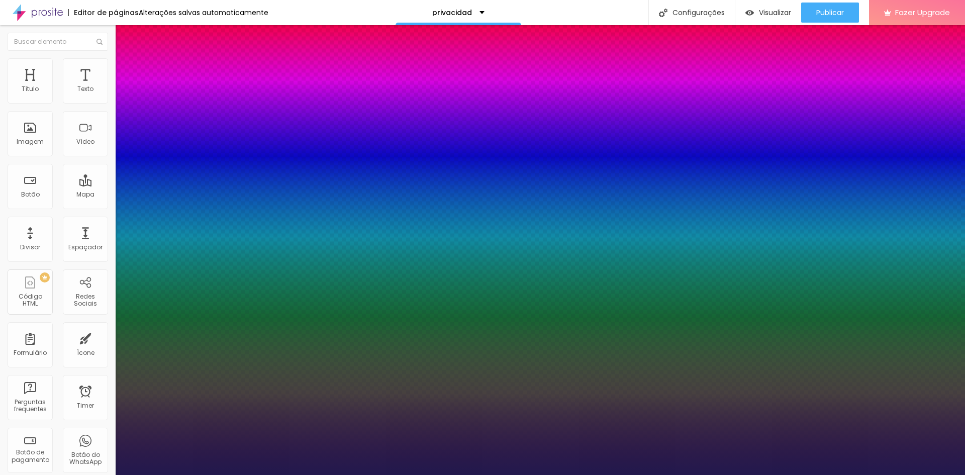
type input "36"
click at [378, 475] on div at bounding box center [482, 475] width 965 height 0
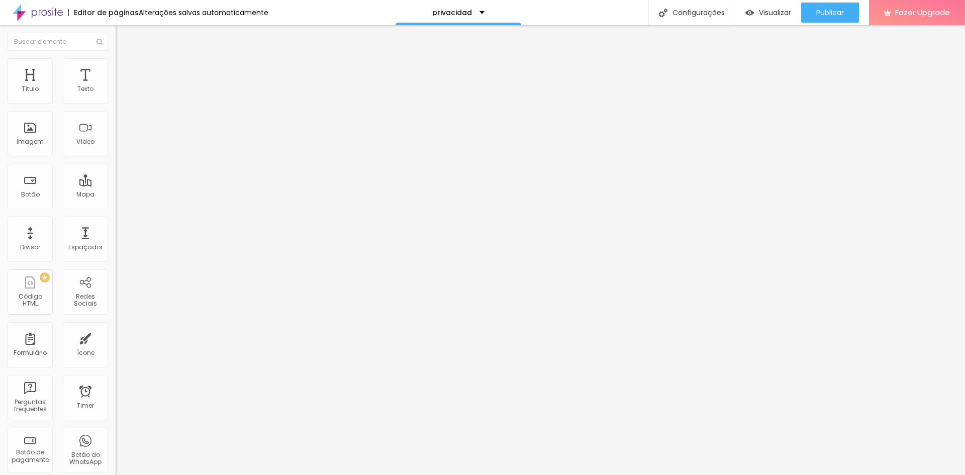
click at [116, 97] on button "button" at bounding box center [123, 91] width 14 height 11
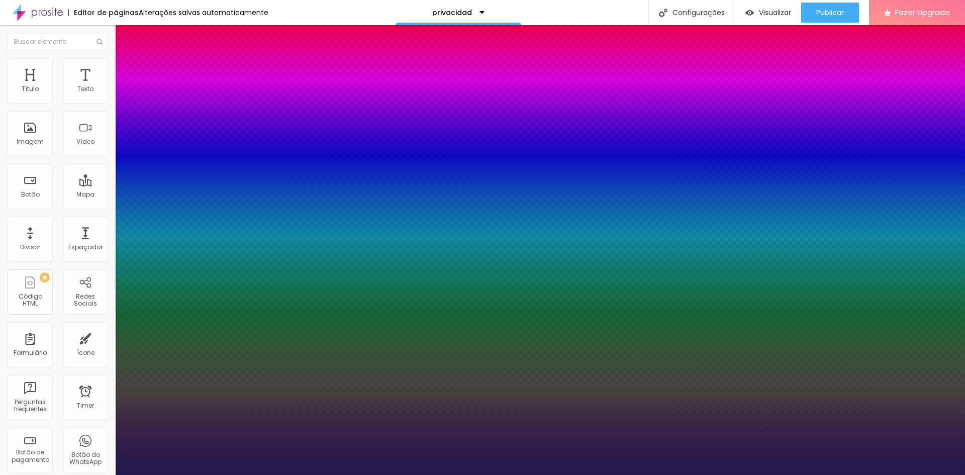
type input "1"
type input "17"
type input "1"
type input "18"
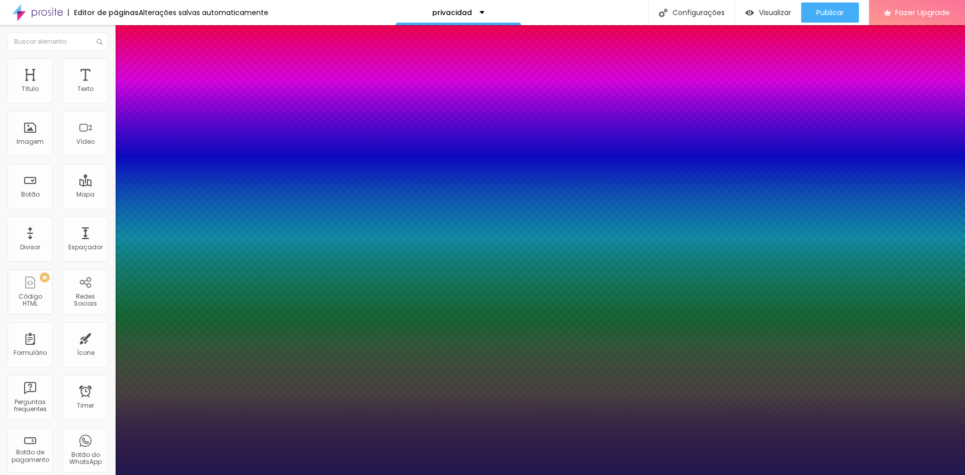
type input "18"
type input "1"
type input "20"
type input "1"
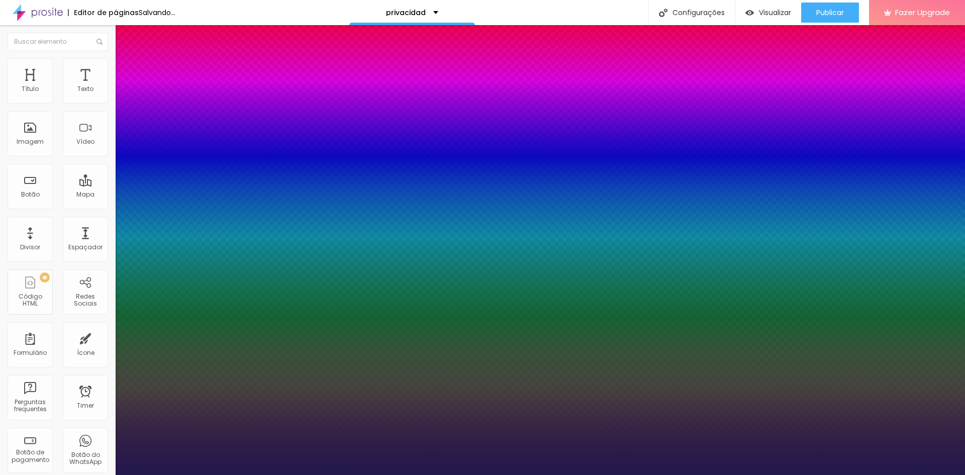
type input "19"
type input "1"
type input "18"
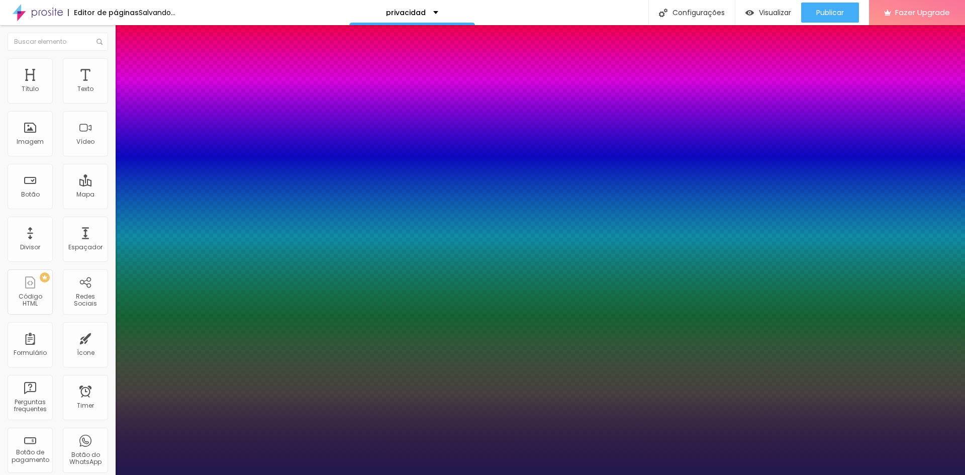
type input "1"
type input "17"
type input "1"
type input "18"
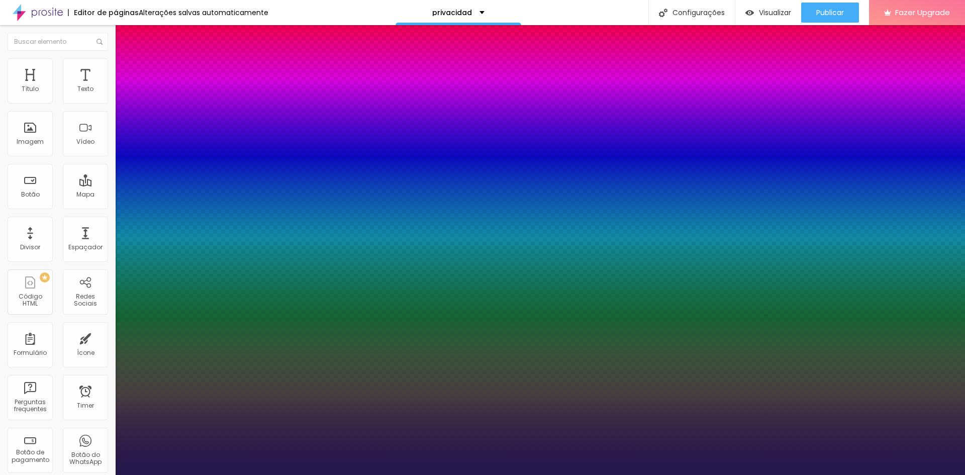
type input "18"
type input "1"
type input "18"
type input "1"
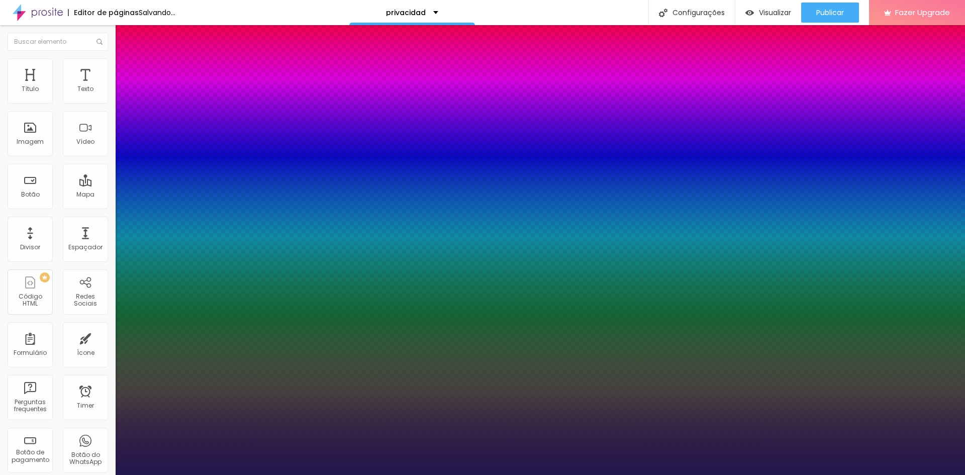
click at [337, 475] on div at bounding box center [482, 475] width 965 height 0
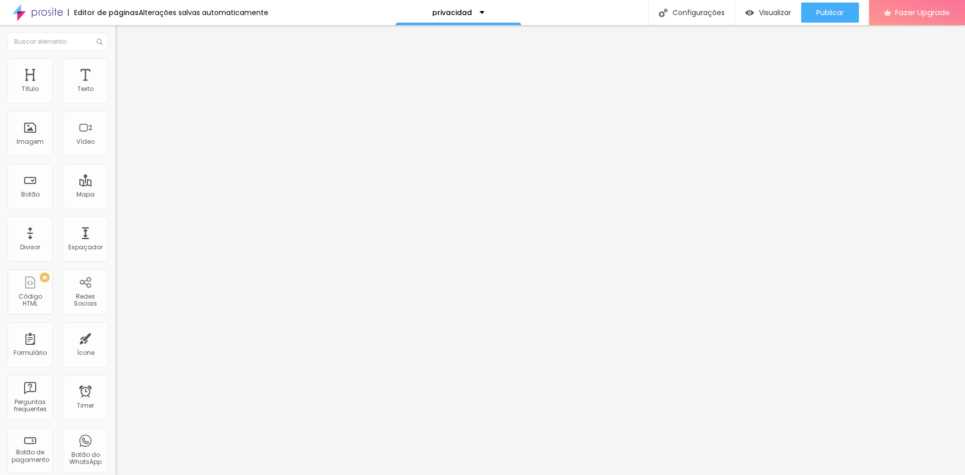
click at [116, 97] on button "button" at bounding box center [123, 91] width 14 height 11
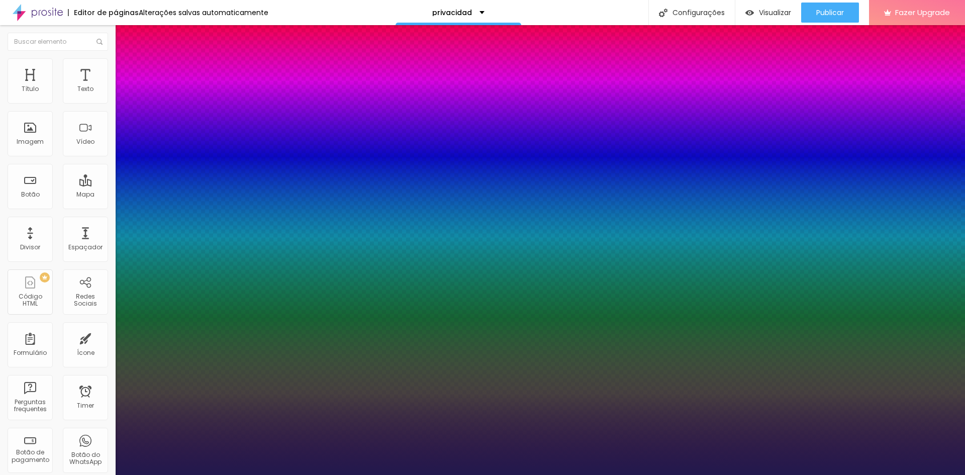
type input "1"
type input "18"
type input "1"
type input "19"
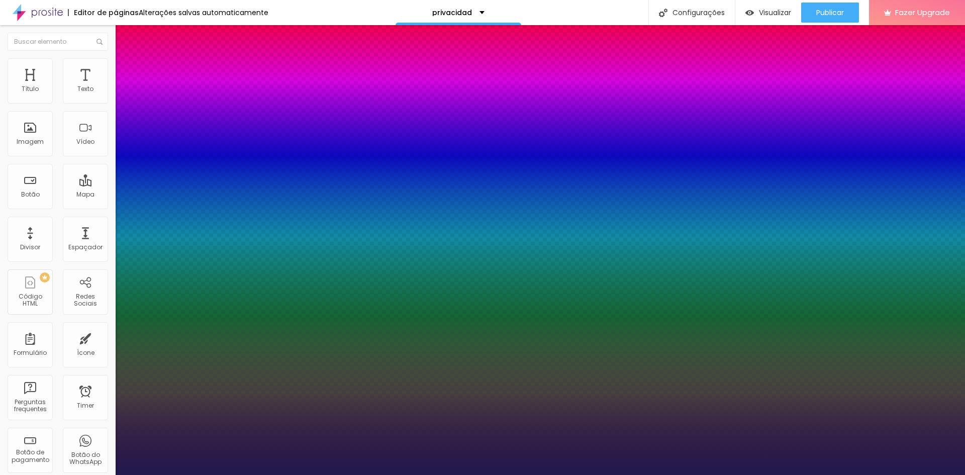
type input "19"
type input "1"
type input "20"
type input "1"
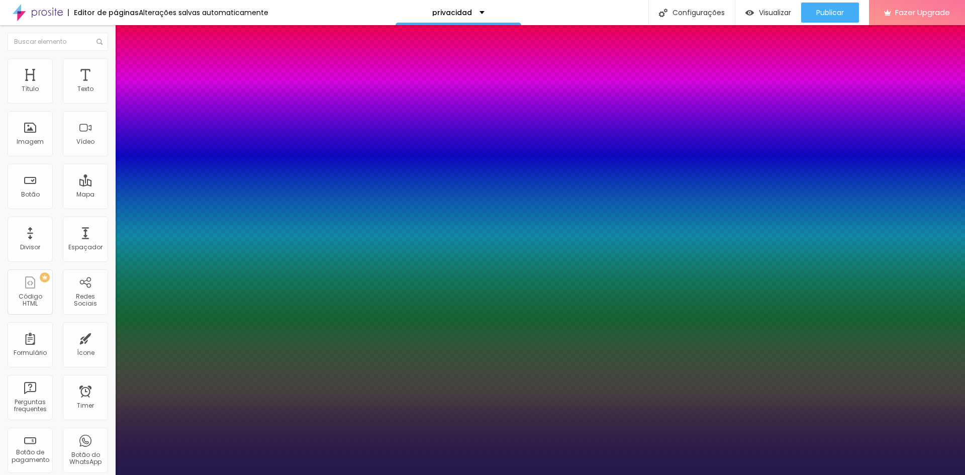
type input "19"
type input "1"
type input "18"
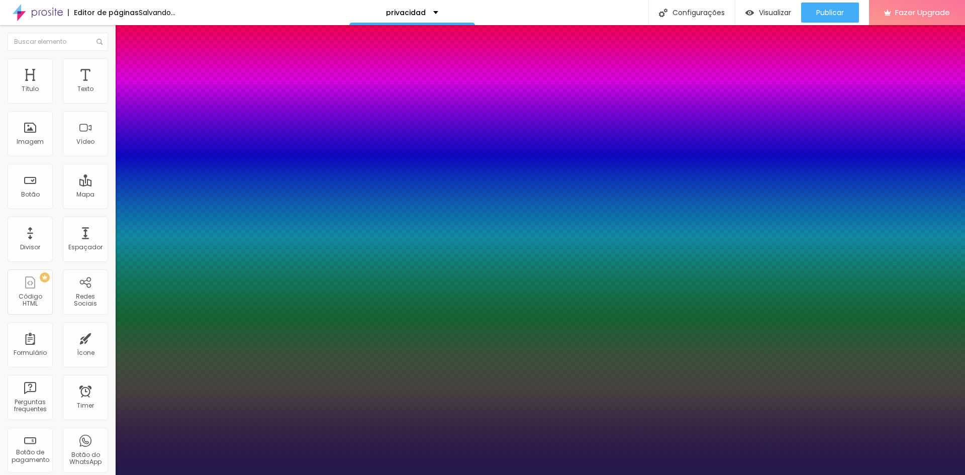
type input "1"
type input "18"
click at [582, 475] on div at bounding box center [482, 475] width 965 height 0
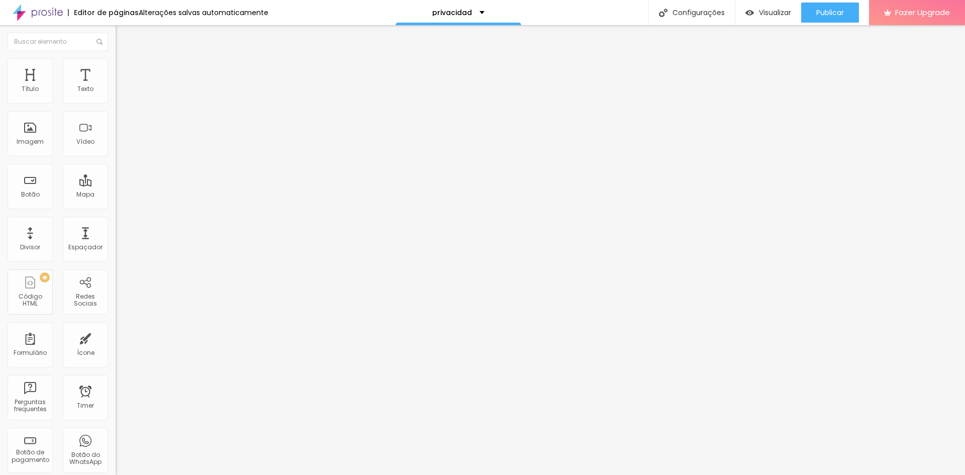
click at [116, 97] on button "button" at bounding box center [123, 91] width 14 height 11
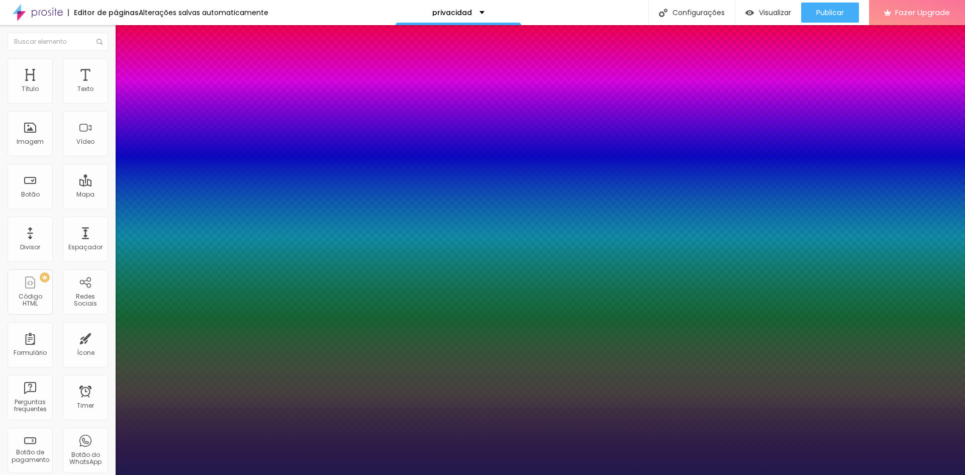
type input "1"
type input "17"
type input "1"
type input "18"
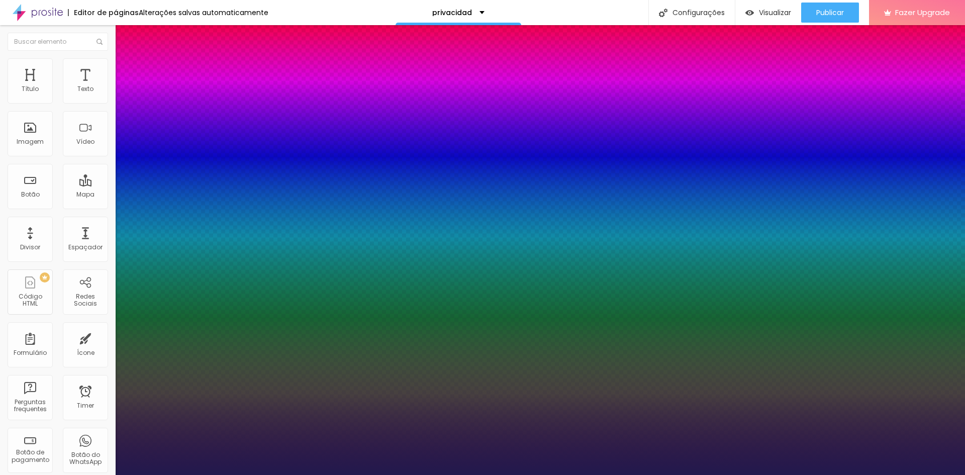
type input "18"
type input "1"
type input "19"
type input "1"
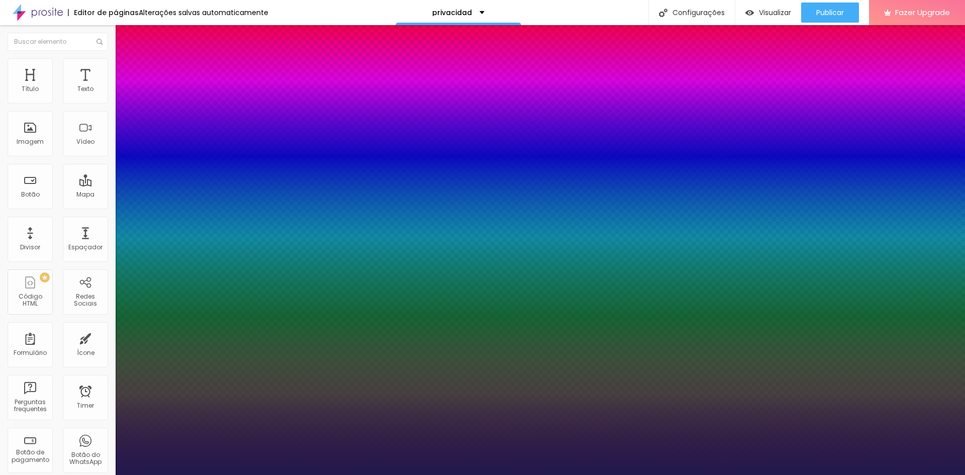
type input "20"
type input "1"
type input "19"
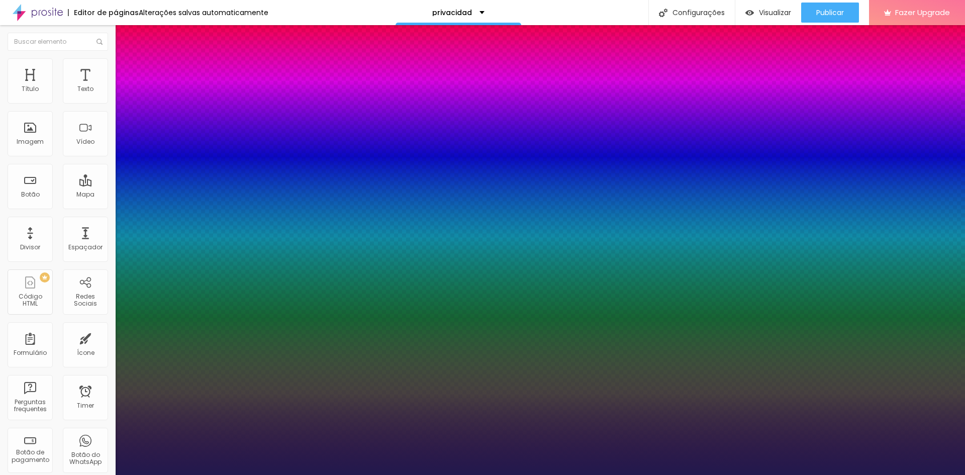
type input "1"
type input "18"
type input "1"
type input "17"
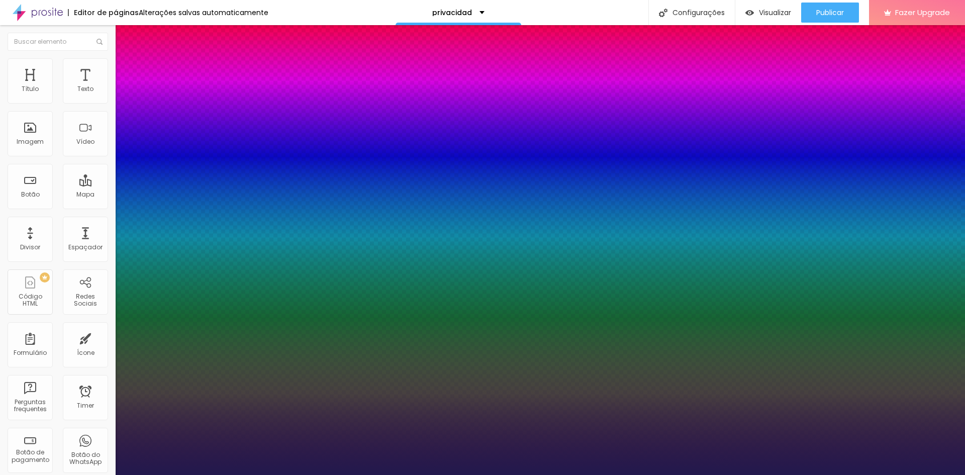
type input "17"
type input "1"
type input "16"
type input "1"
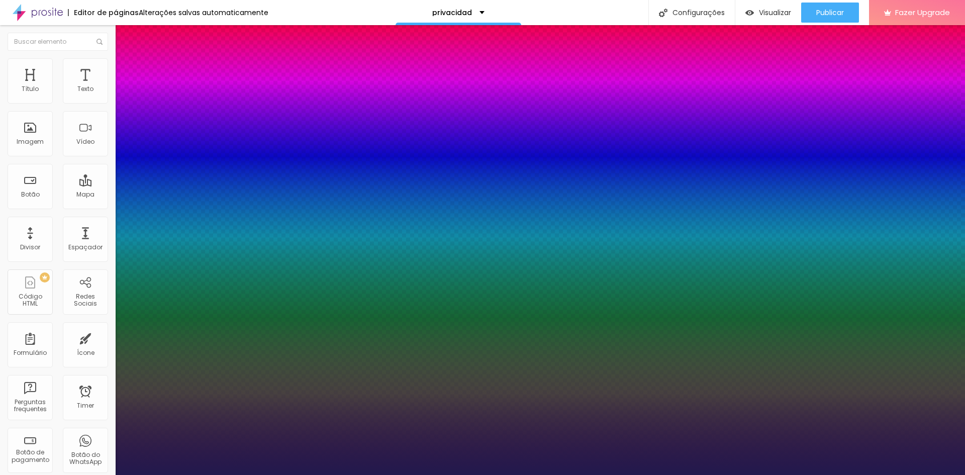
type input "15"
type input "1"
type input "16"
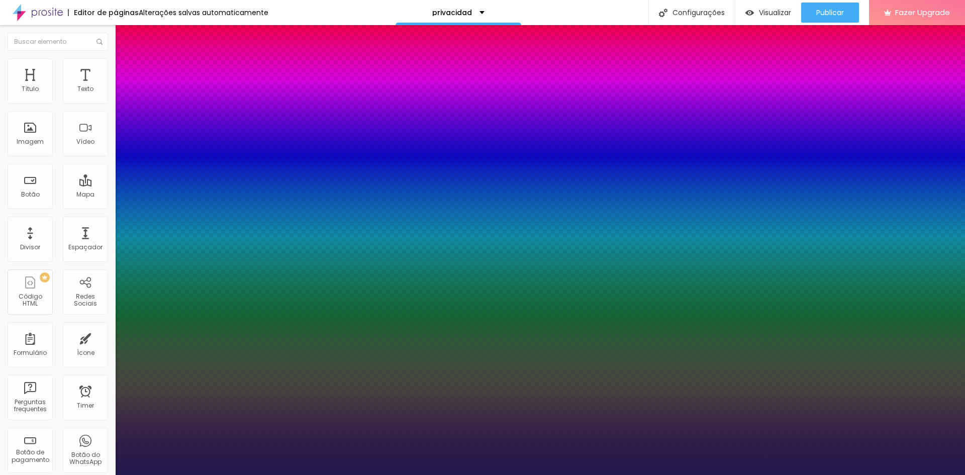
type input "1"
type input "17"
type input "1"
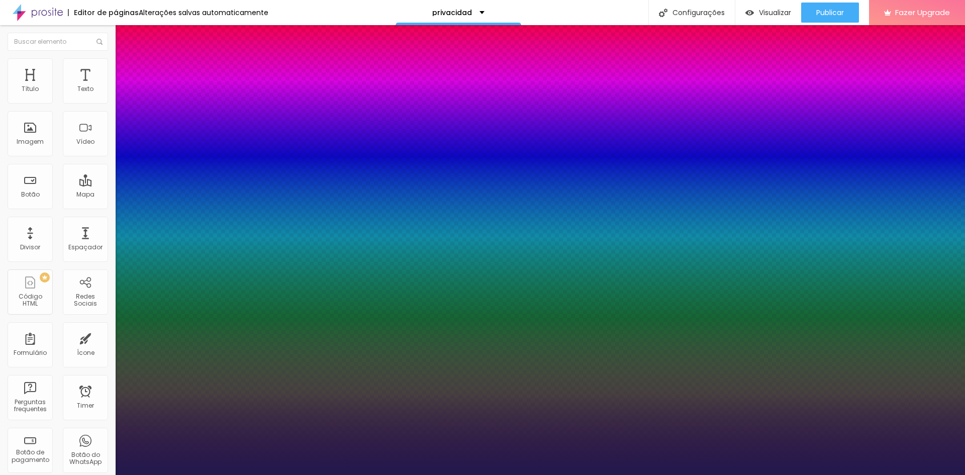
click at [174, 475] on div at bounding box center [482, 475] width 965 height 0
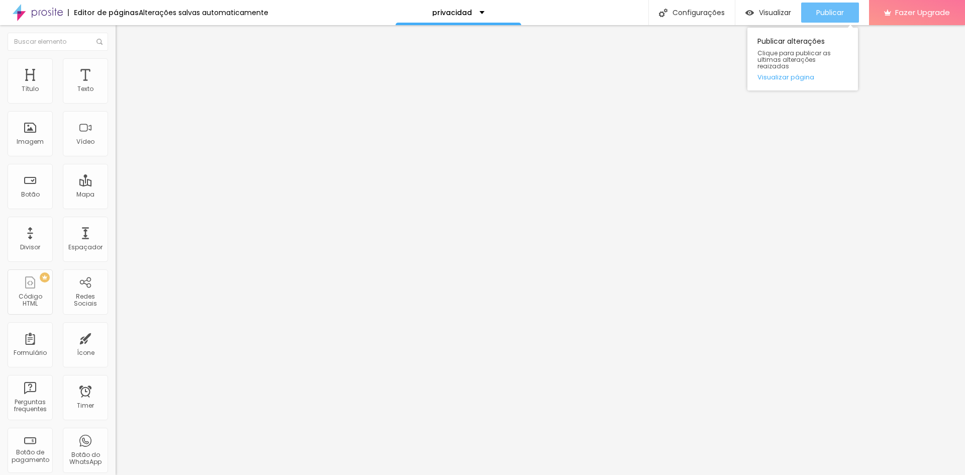
click at [819, 11] on span "Publicar" at bounding box center [830, 13] width 28 height 8
click at [116, 149] on button "button" at bounding box center [123, 143] width 14 height 11
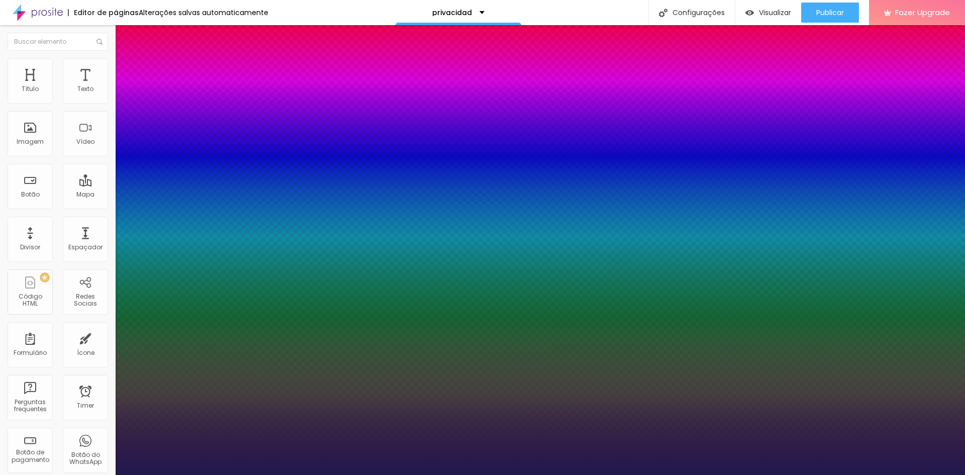
drag, startPoint x: 152, startPoint y: 285, endPoint x: 147, endPoint y: 282, distance: 5.6
click at [888, 475] on div at bounding box center [482, 475] width 965 height 0
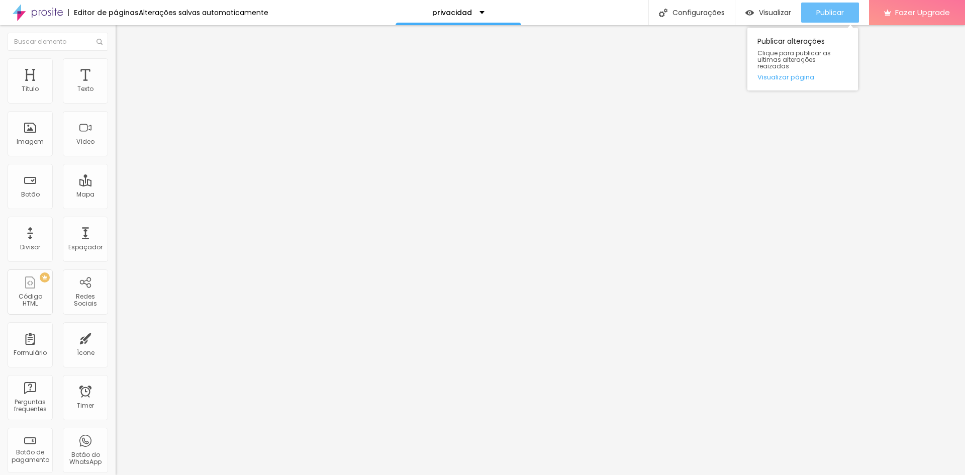
click at [835, 9] on span "Publicar" at bounding box center [830, 13] width 28 height 8
